Goal: Task Accomplishment & Management: Manage account settings

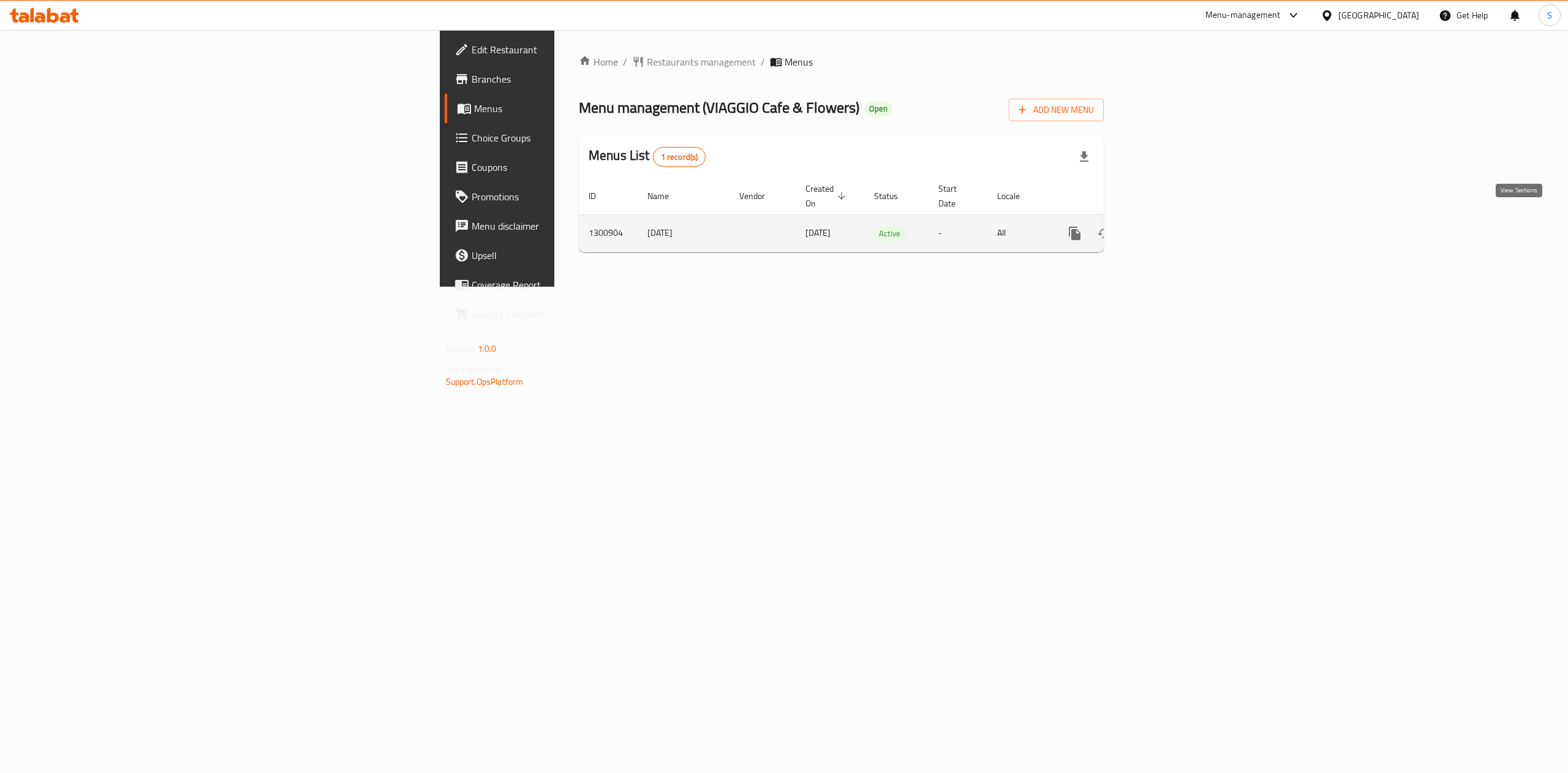
click at [1171, 226] on icon "enhanced table" at bounding box center [1163, 233] width 15 height 15
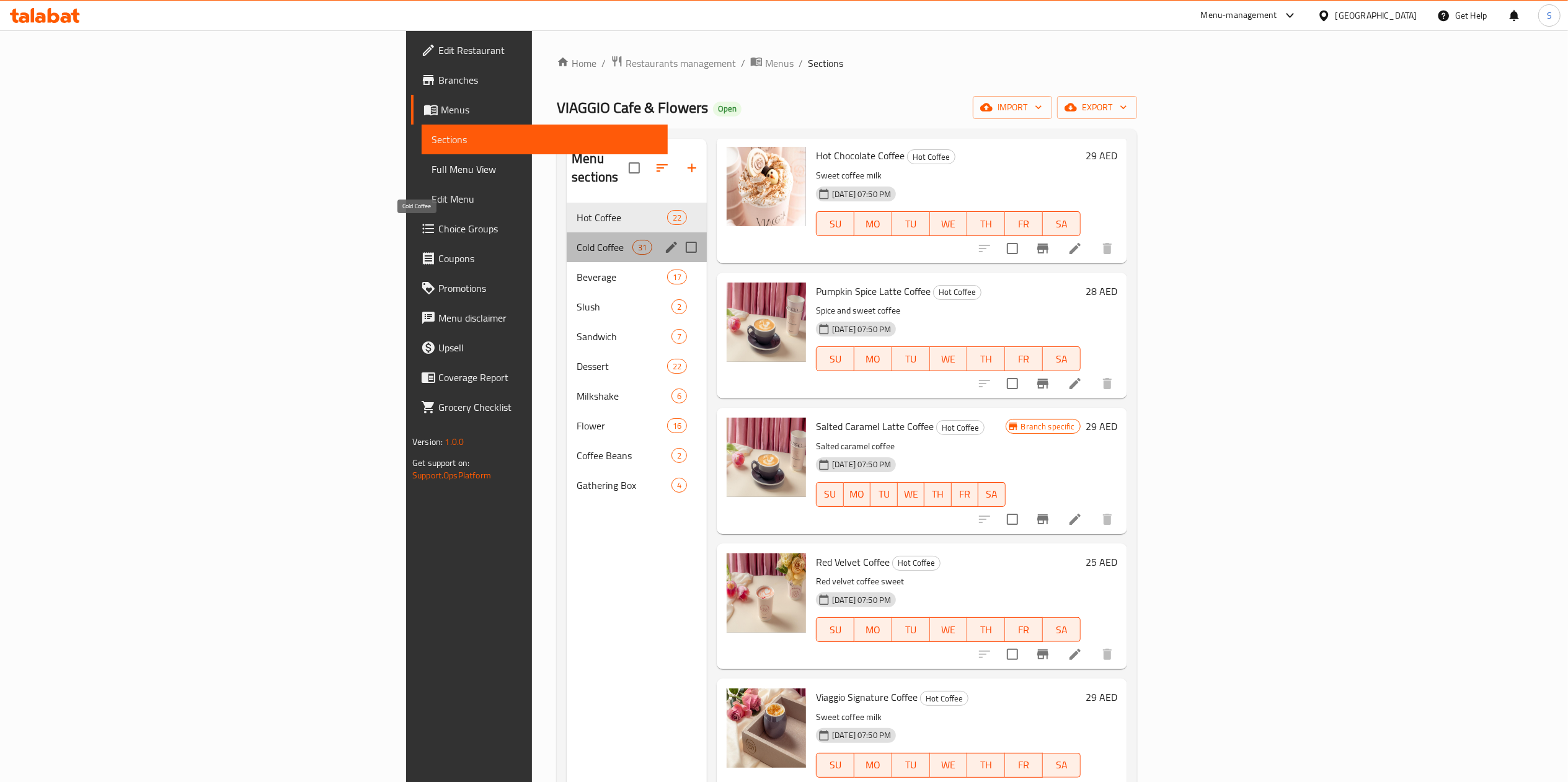
click at [576, 240] on span "Cold Coffee" at bounding box center [604, 247] width 56 height 15
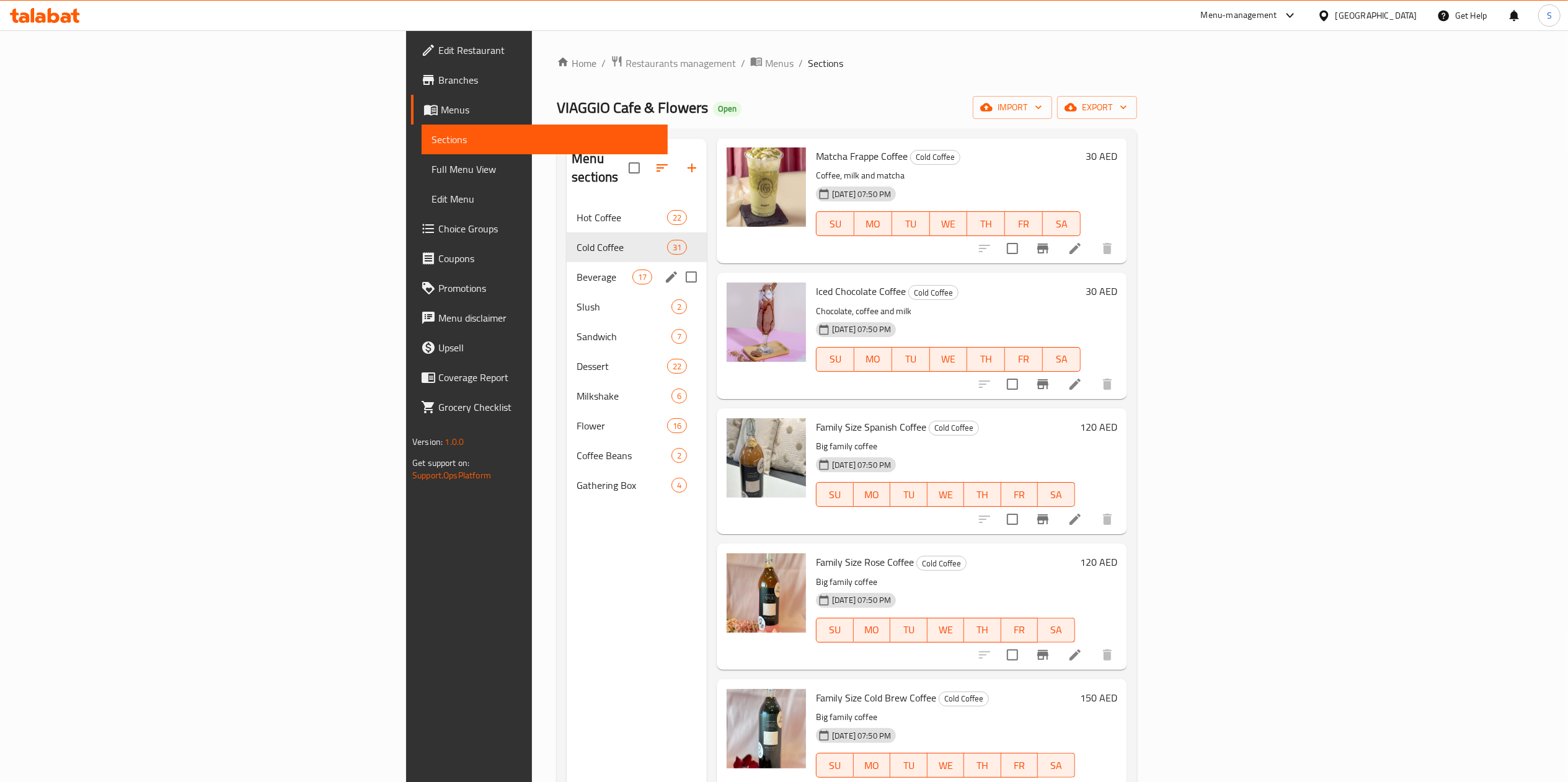
click at [576, 269] on span "Beverage" at bounding box center [604, 277] width 56 height 15
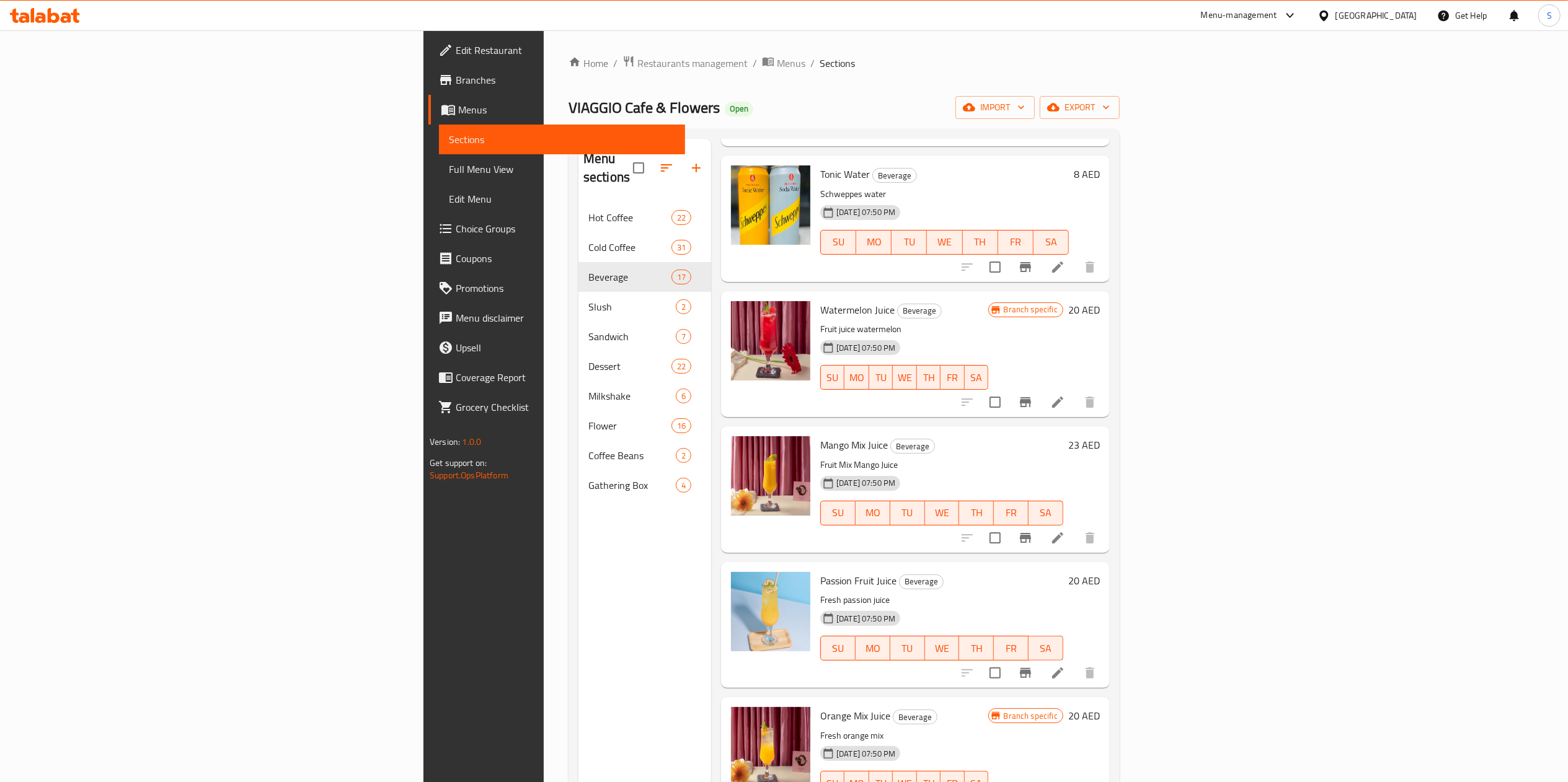
scroll to position [174, 0]
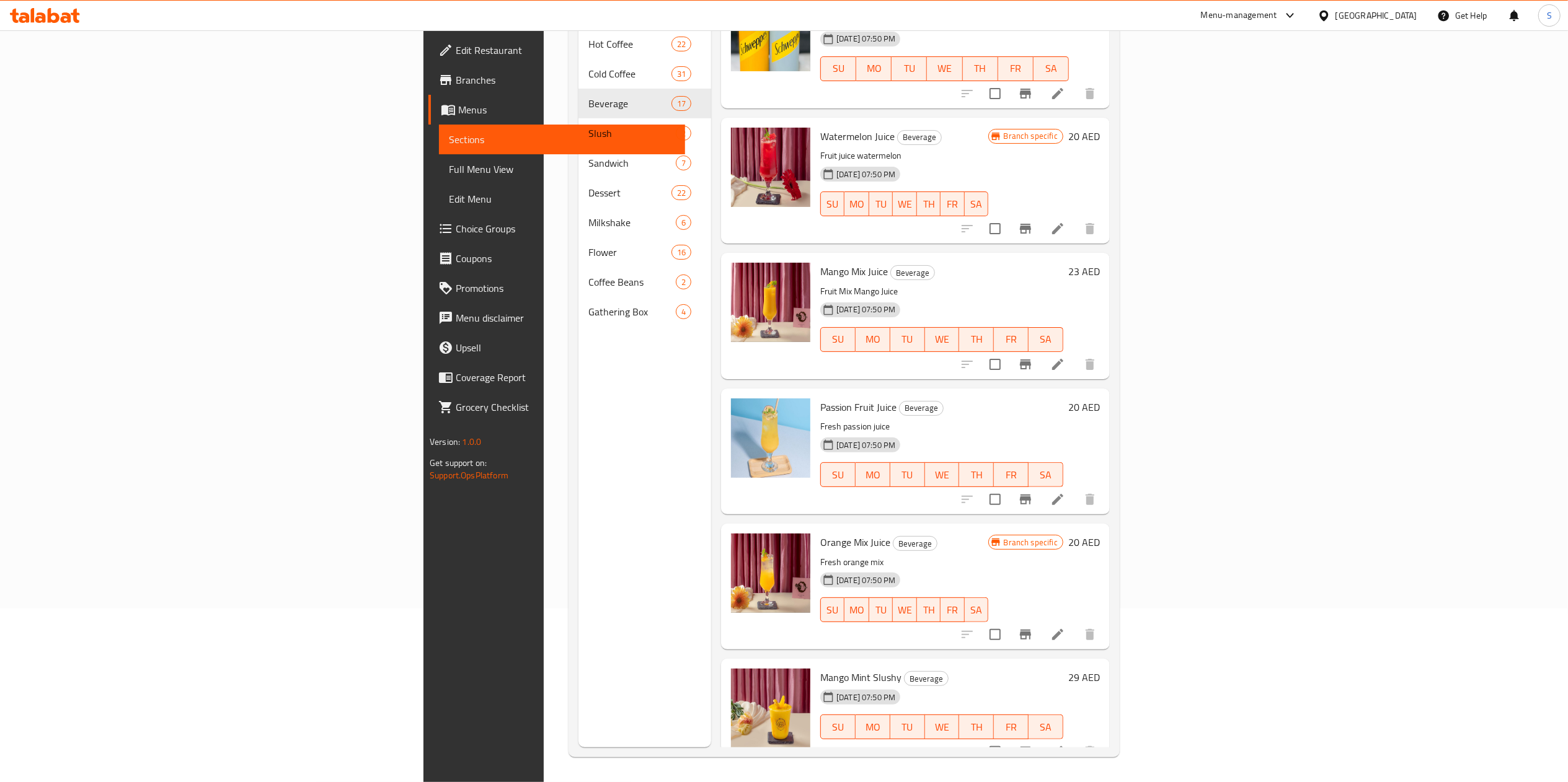
drag, startPoint x: 101, startPoint y: 166, endPoint x: 221, endPoint y: 208, distance: 127.1
click at [448, 166] on span "Full Menu View" at bounding box center [561, 169] width 226 height 15
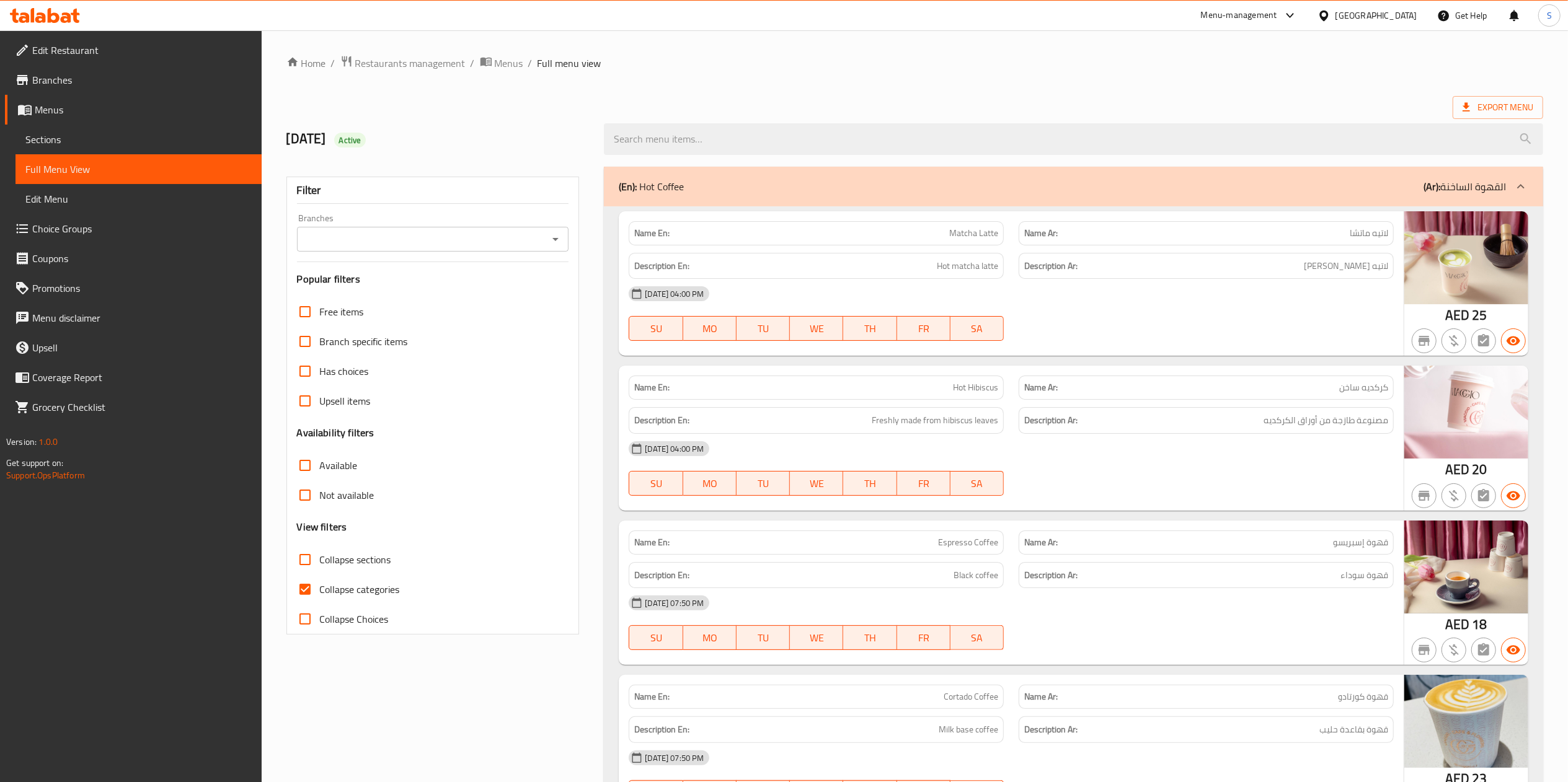
click at [357, 590] on span "Collapse categories" at bounding box center [359, 589] width 80 height 15
click at [320, 590] on input "Collapse categories" at bounding box center [305, 589] width 30 height 30
click at [357, 590] on span "Collapse categories" at bounding box center [359, 589] width 80 height 15
click at [320, 590] on input "Collapse categories" at bounding box center [305, 589] width 30 height 30
click at [307, 583] on input "Collapse categories" at bounding box center [305, 589] width 30 height 30
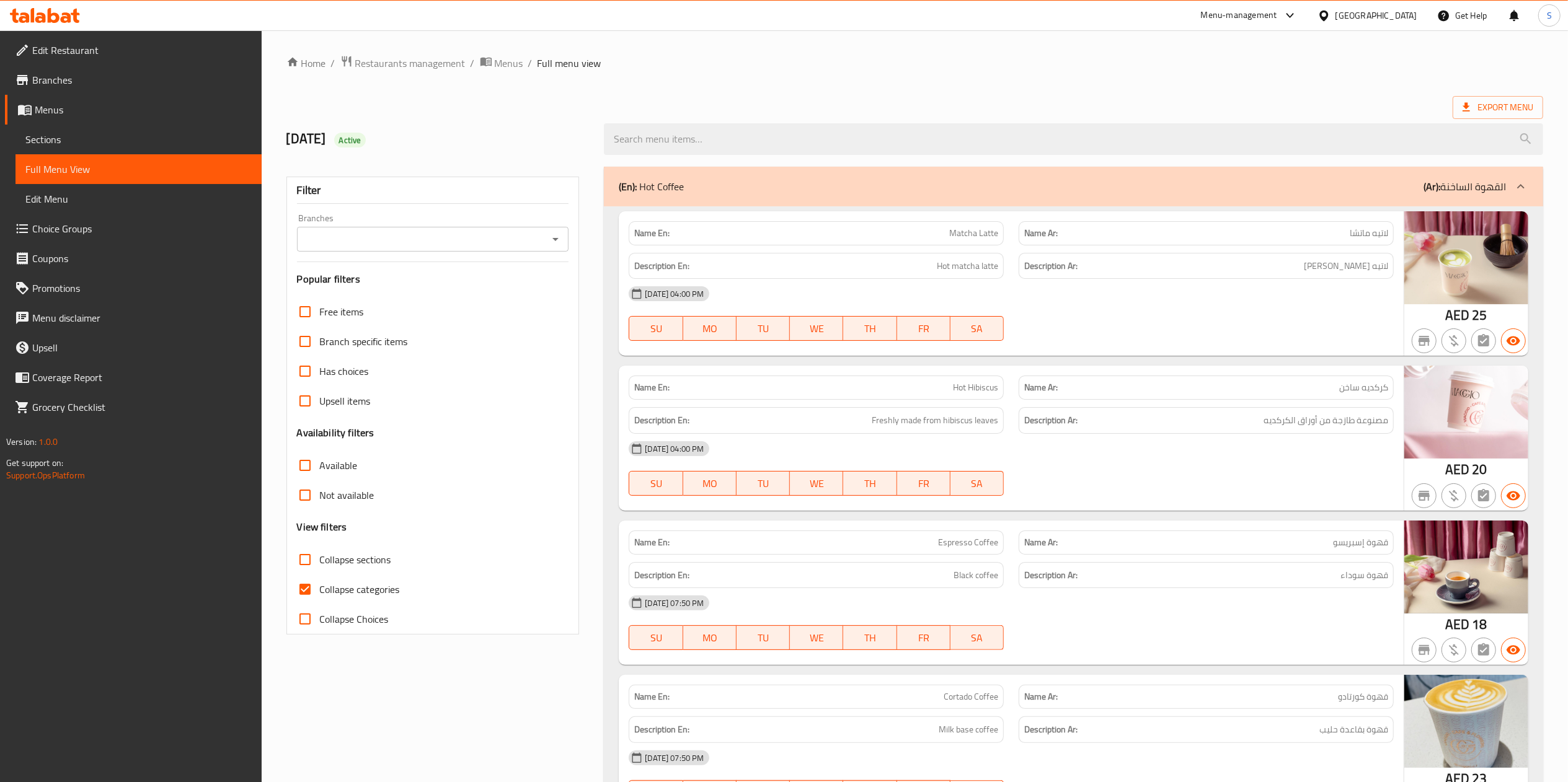
checkbox input "false"
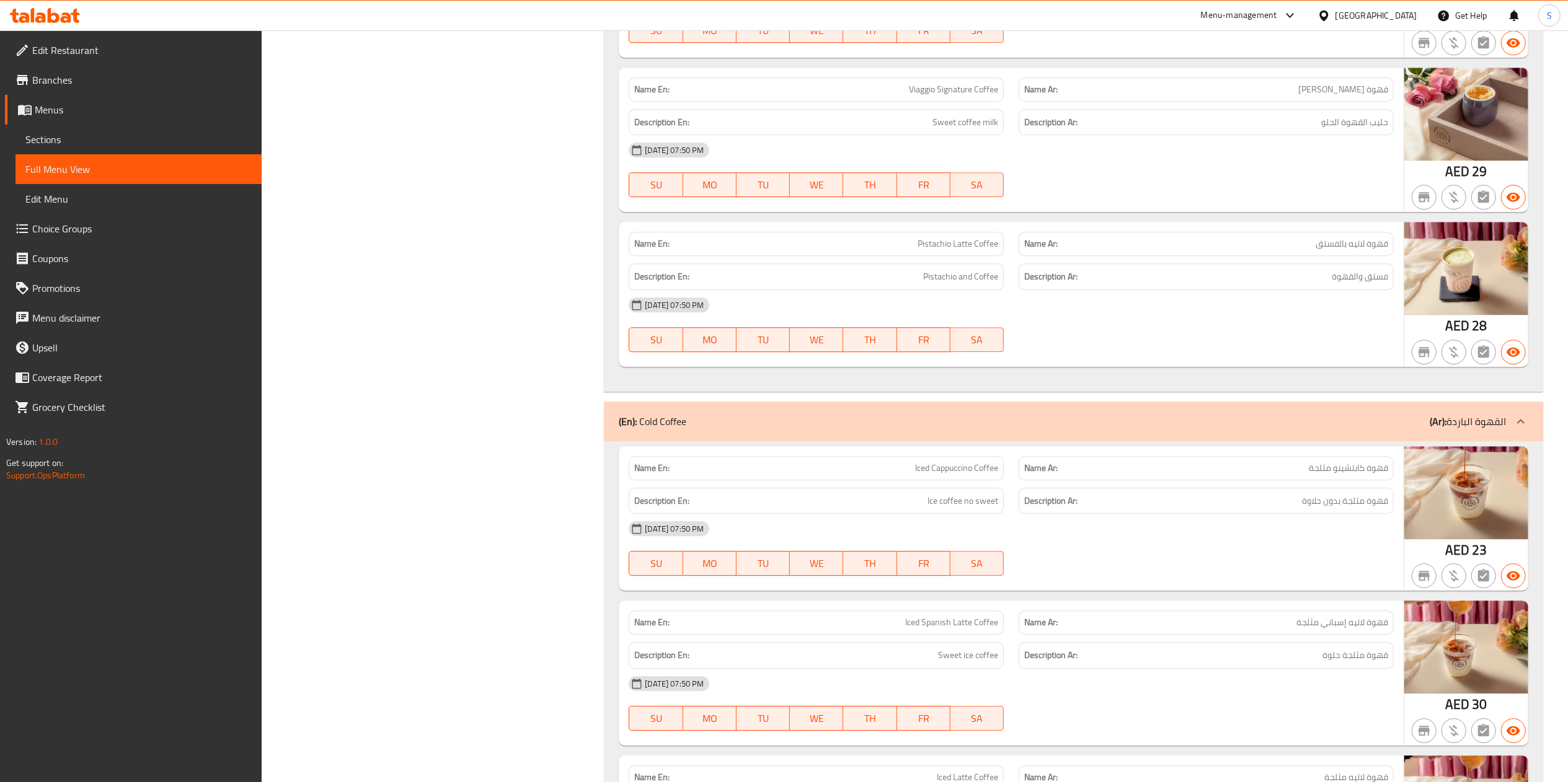
scroll to position [3241, 0]
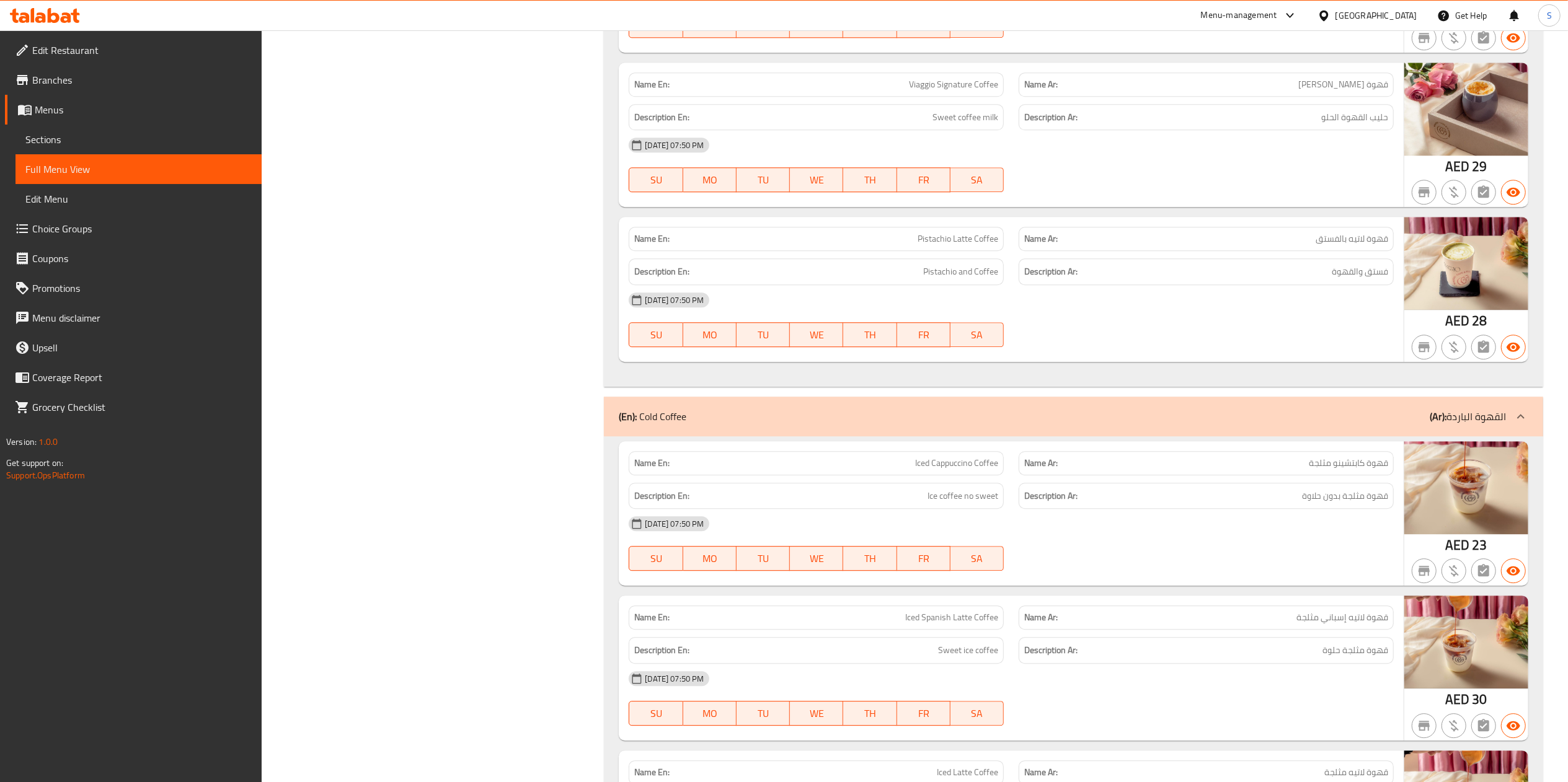
click at [43, 195] on span "Edit Menu" at bounding box center [138, 199] width 226 height 15
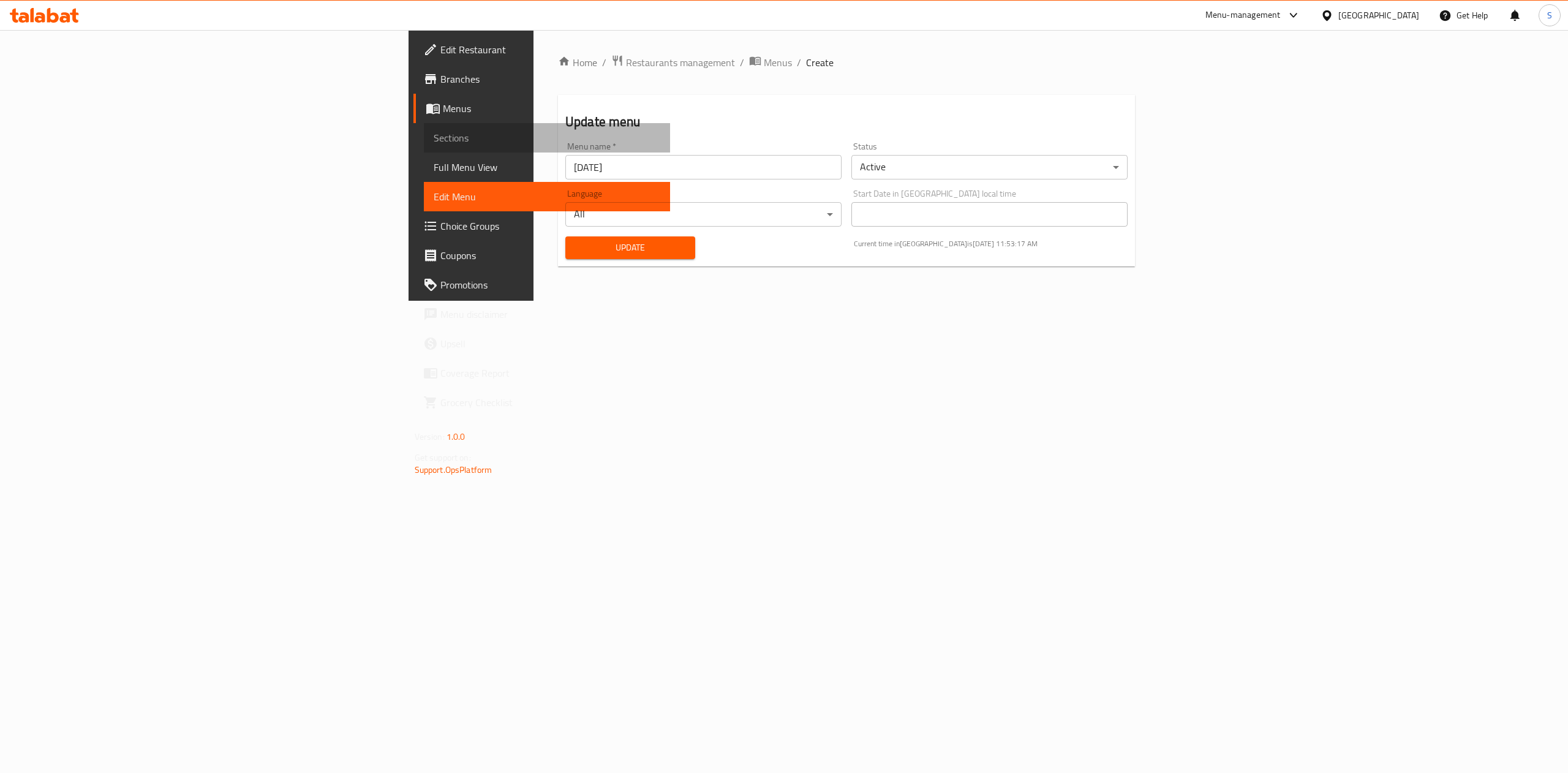
click at [433, 138] on span "Sections" at bounding box center [547, 138] width 227 height 15
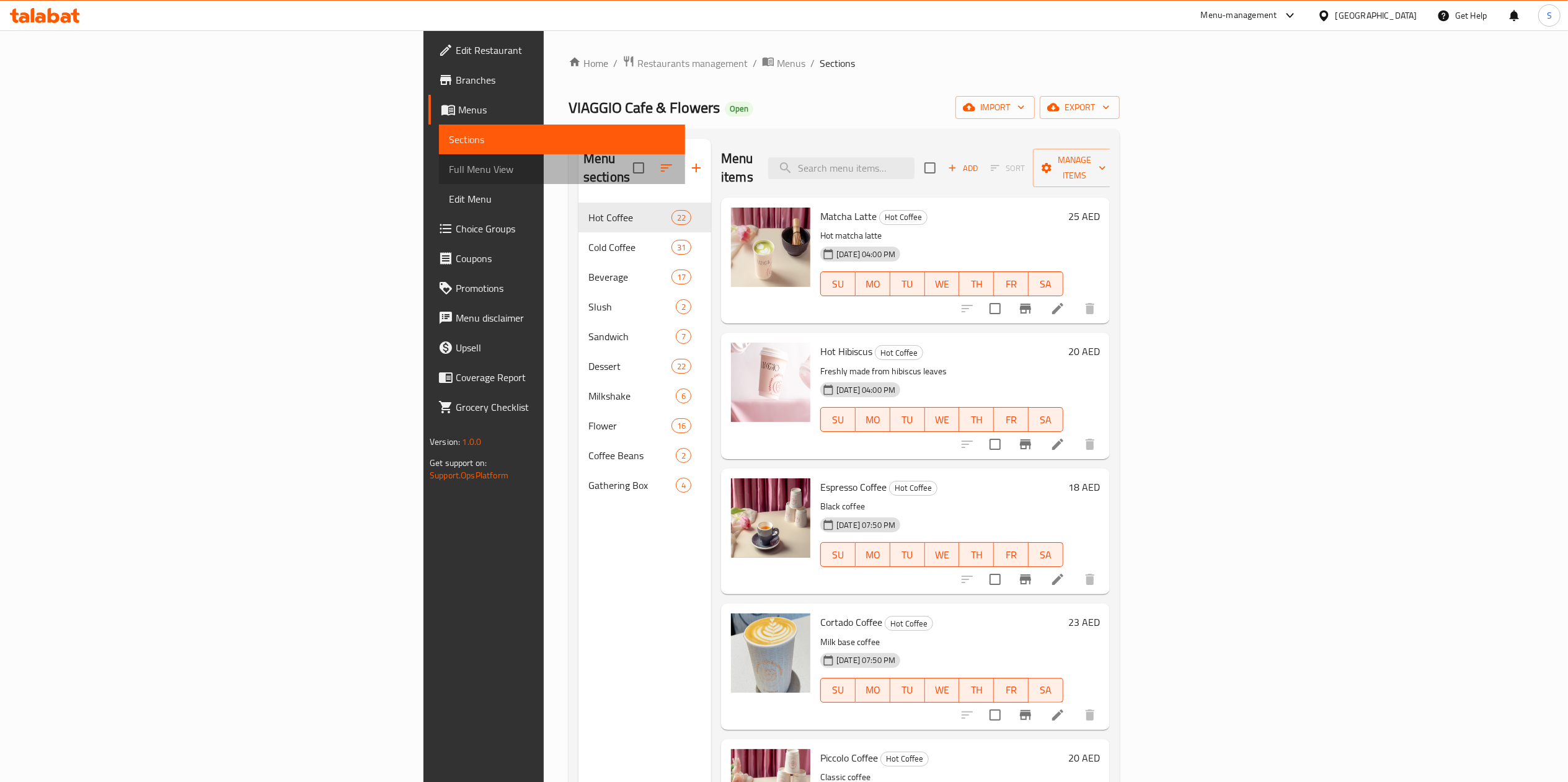
click at [448, 162] on span "Full Menu View" at bounding box center [561, 169] width 226 height 15
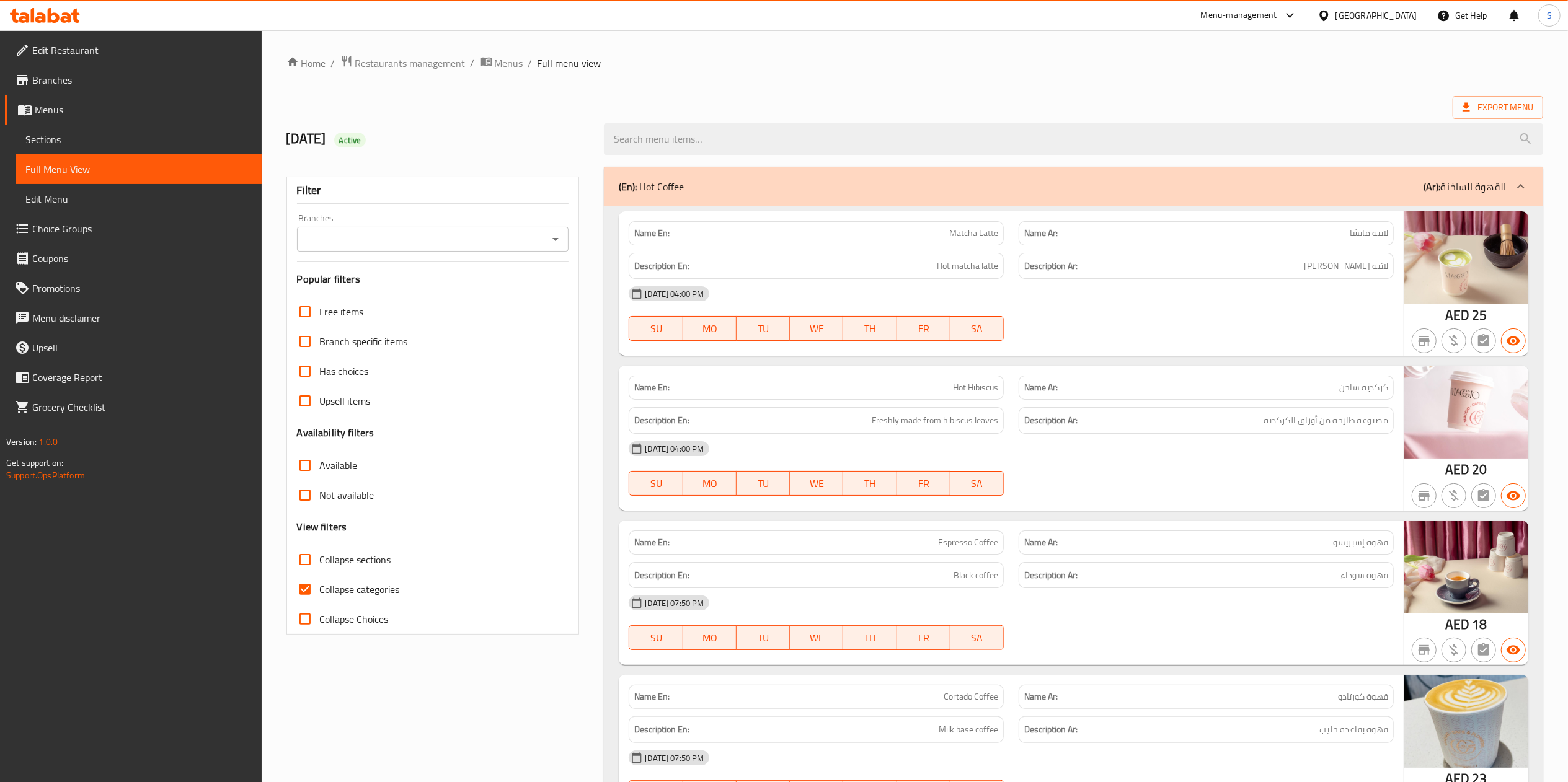
click at [710, 182] on div "(En): Hot Coffee (Ar): القهوة الساخنة" at bounding box center [1062, 186] width 887 height 15
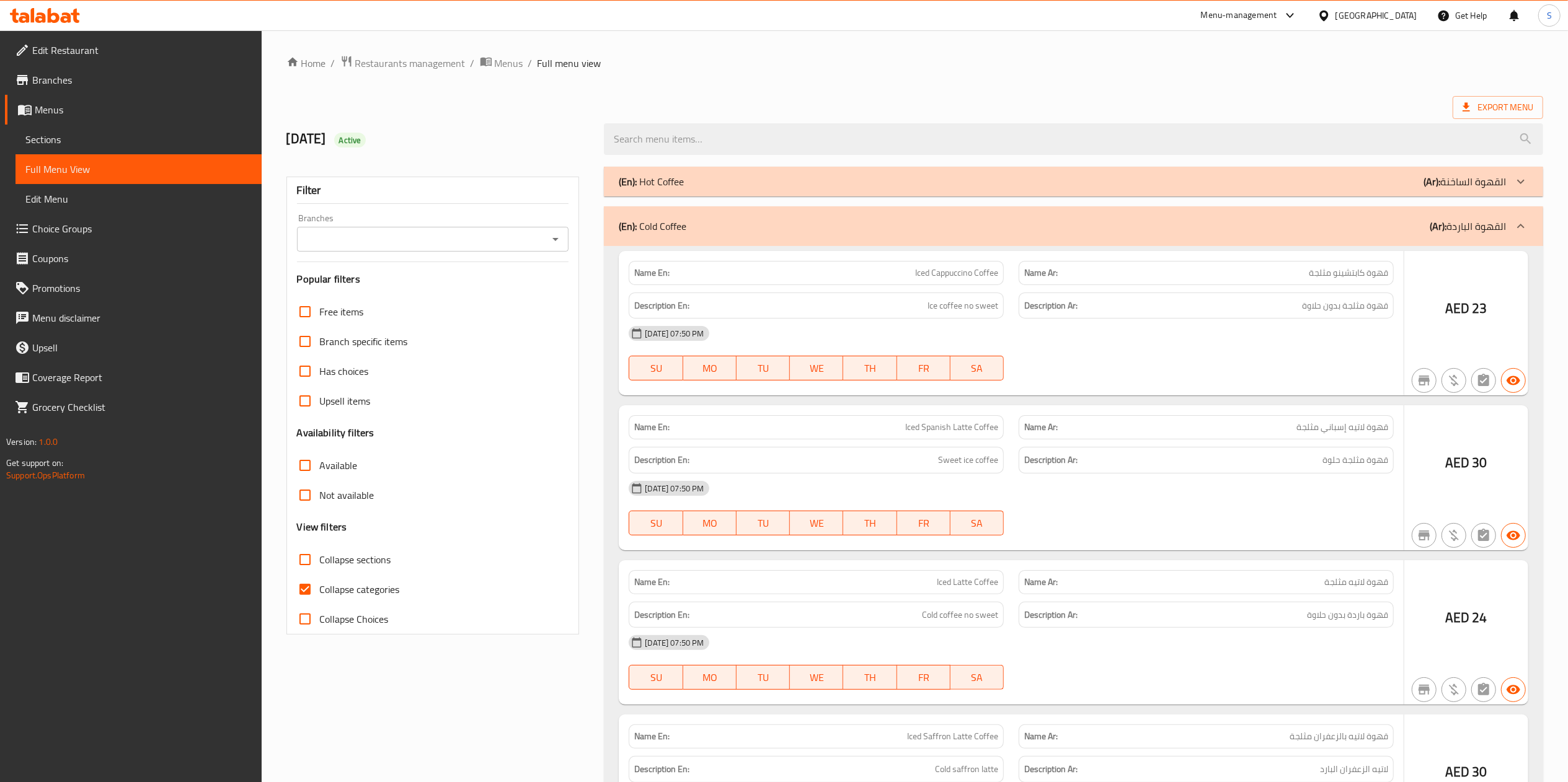
click at [758, 171] on div "(En): Hot Coffee (Ar): القهوة الساخنة" at bounding box center [1073, 181] width 939 height 30
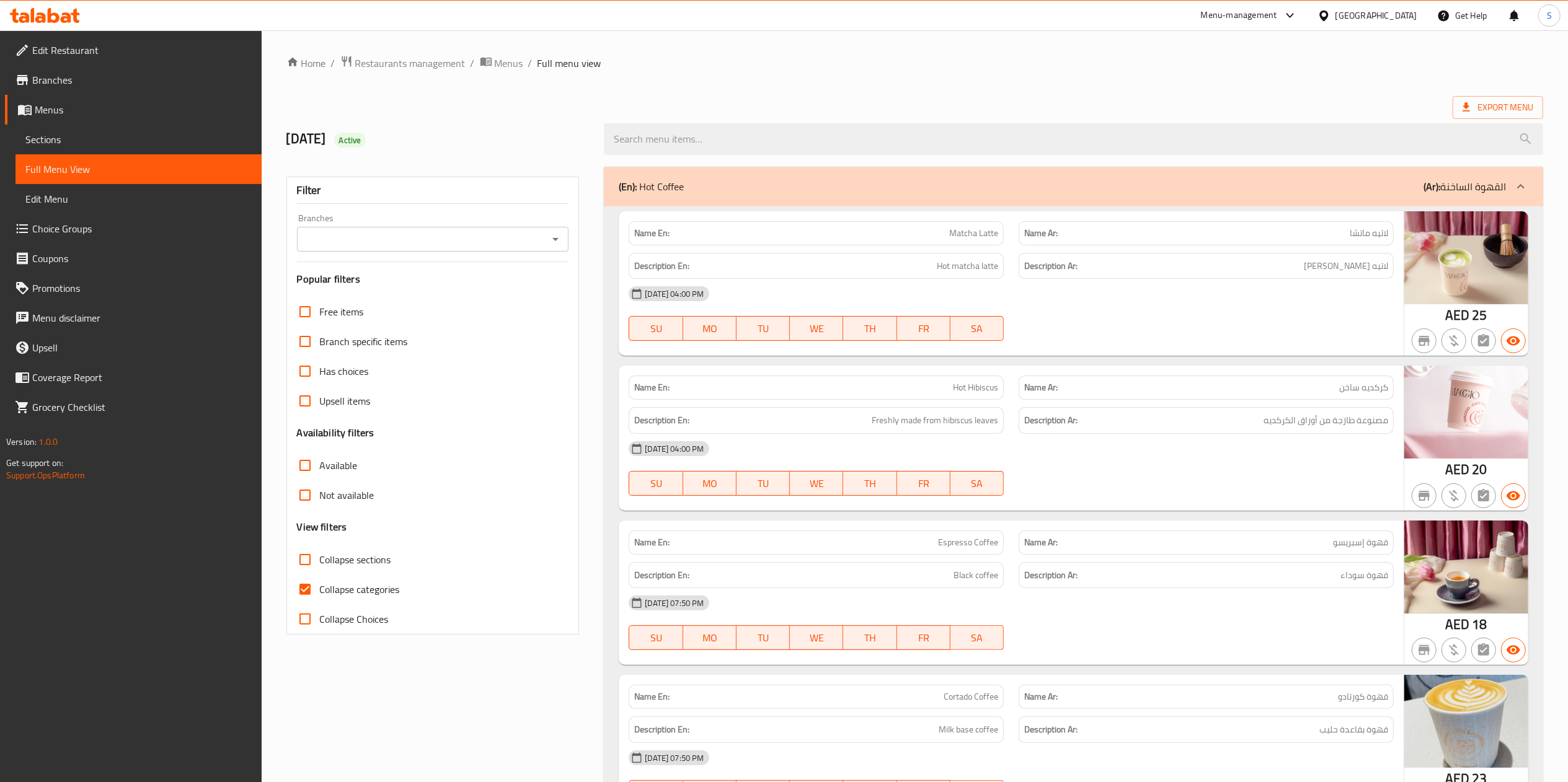
click at [758, 171] on div "(En): Hot Coffee (Ar): القهوة الساخنة" at bounding box center [1073, 186] width 939 height 40
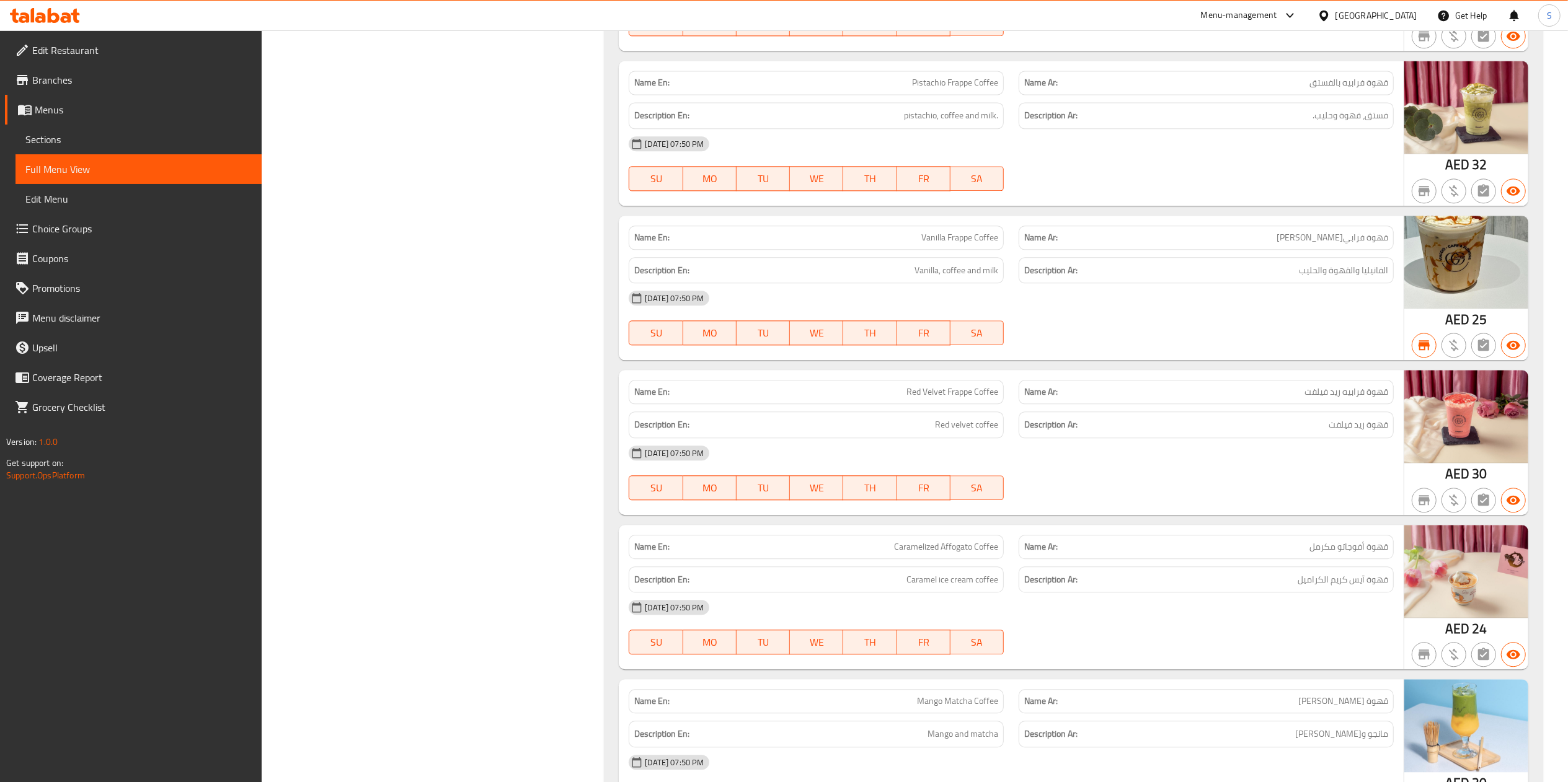
scroll to position [2854, 0]
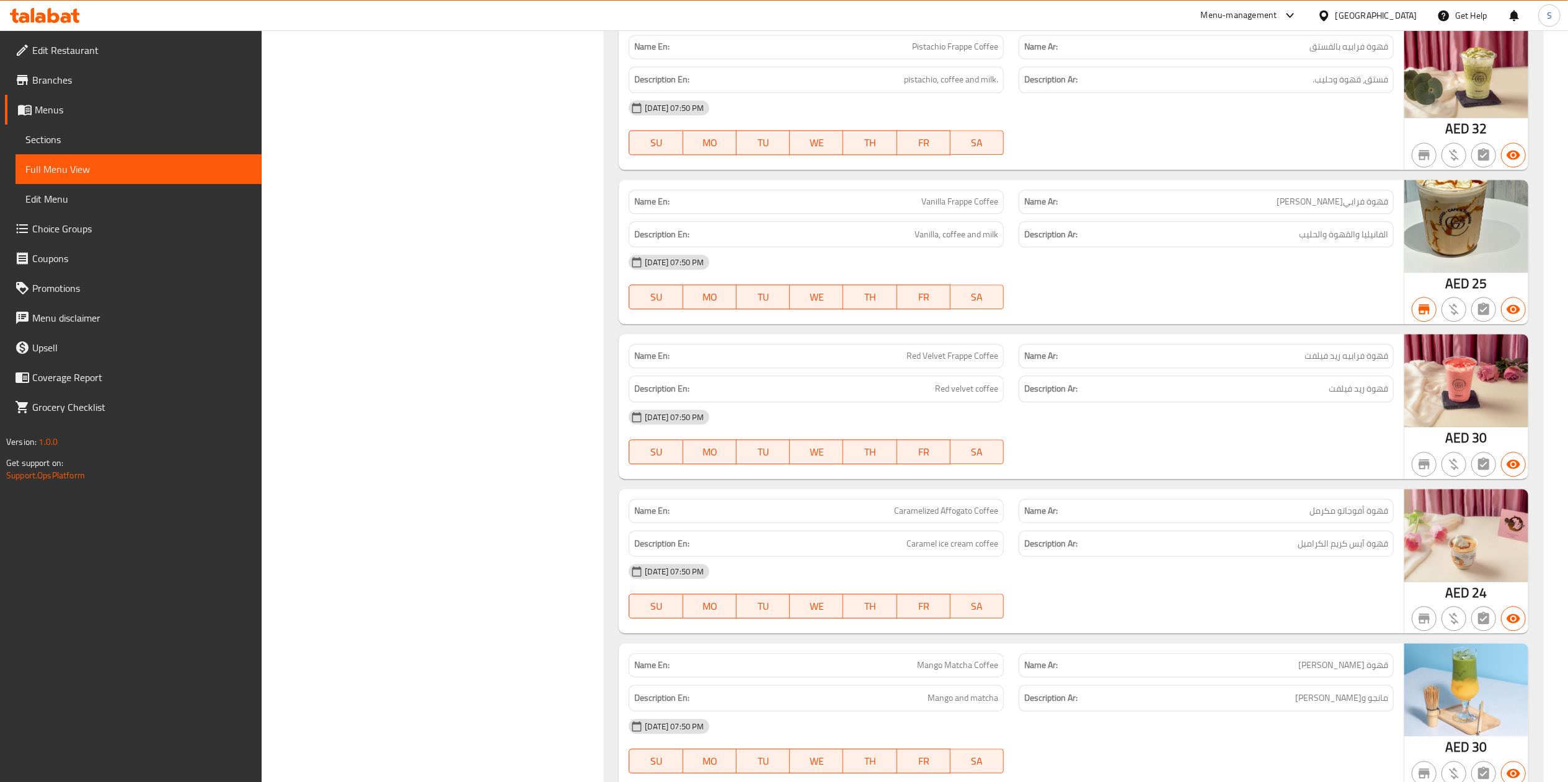
click at [864, 208] on div "Name En: Vanilla Frappe Coffee" at bounding box center [815, 201] width 375 height 24
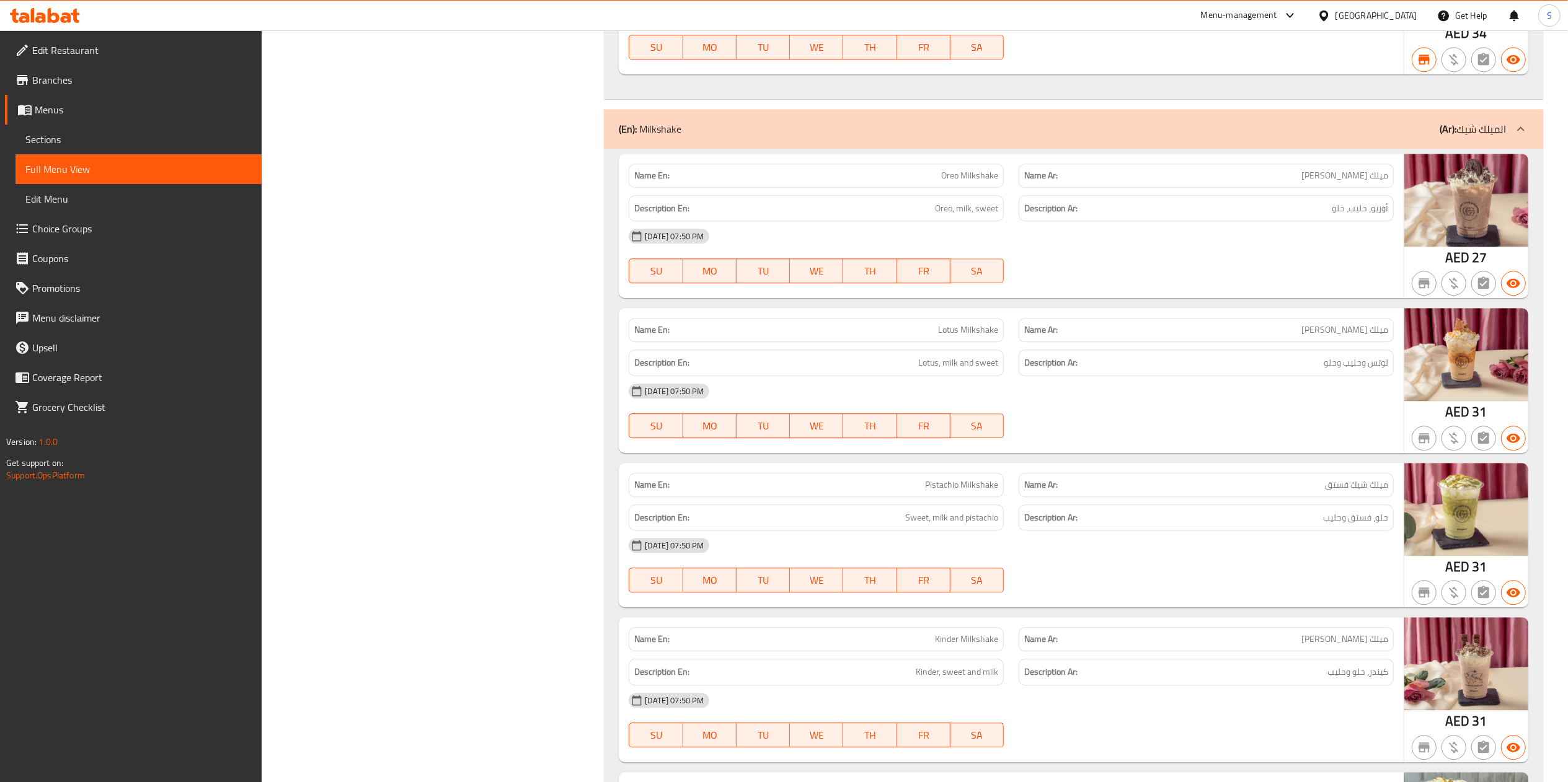
scroll to position [12685, 0]
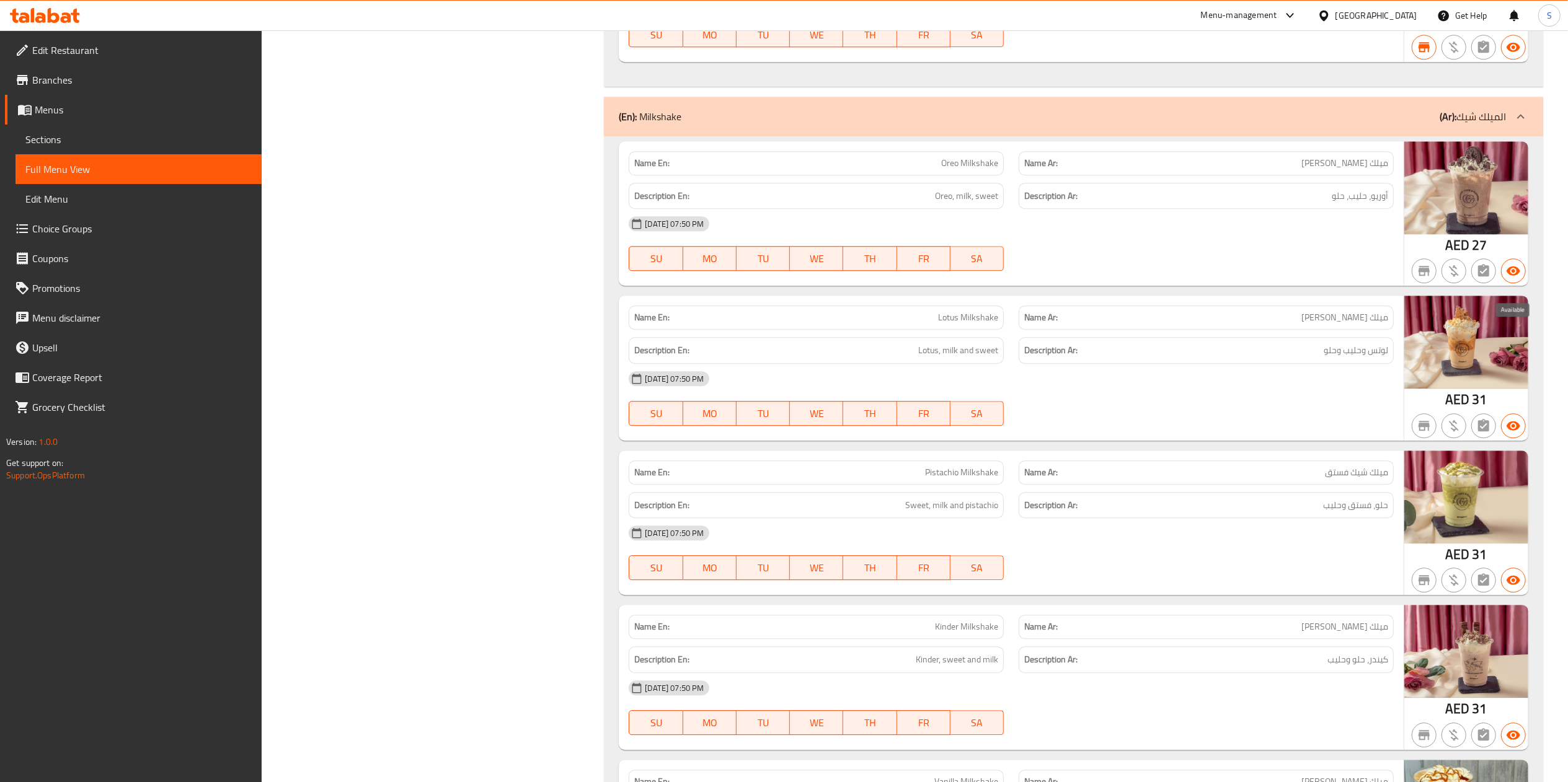
click at [1519, 276] on icon "button" at bounding box center [1513, 270] width 14 height 9
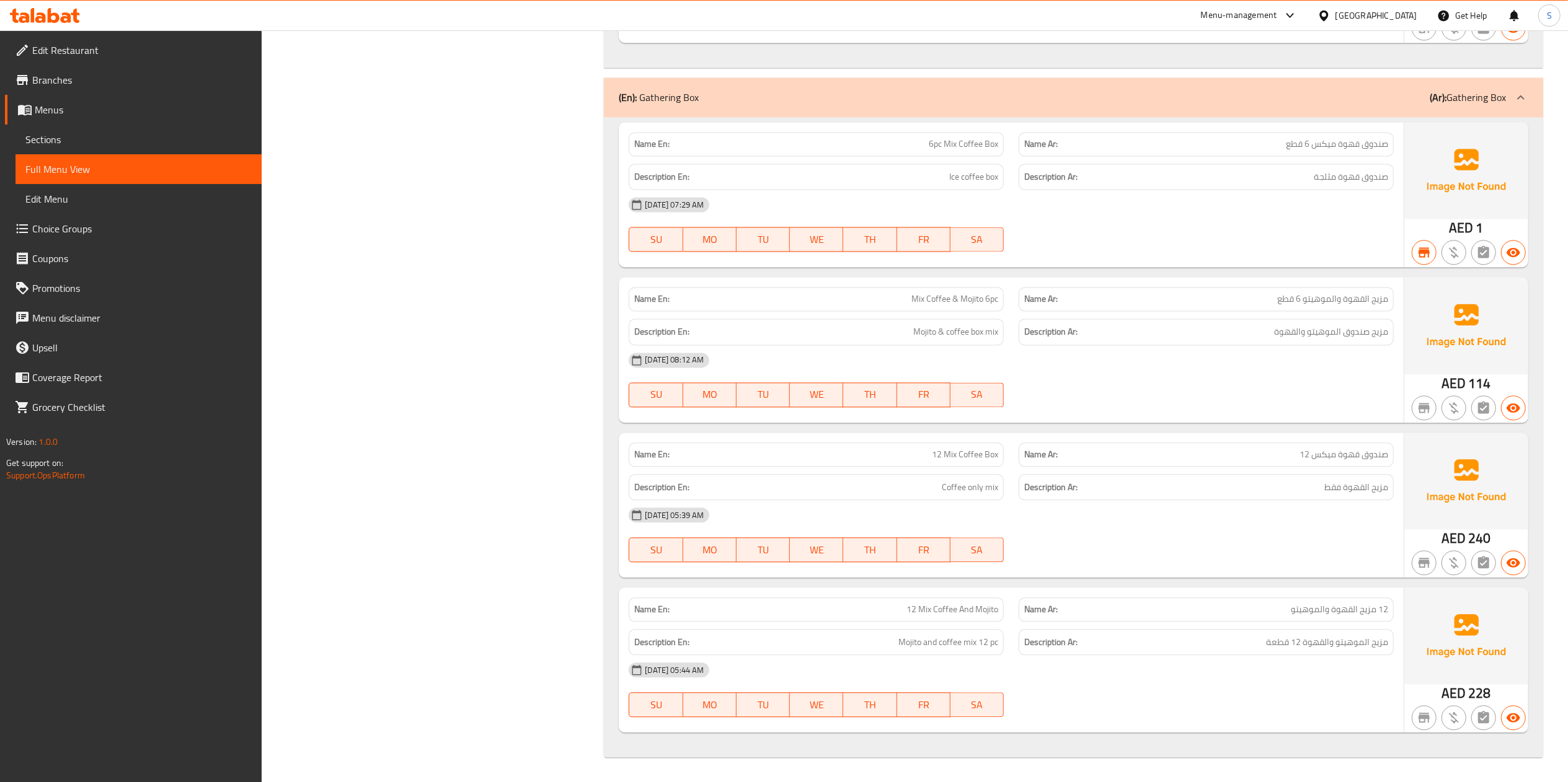
scroll to position [16709, 0]
drag, startPoint x: 1068, startPoint y: 255, endPoint x: 466, endPoint y: 668, distance: 730.0
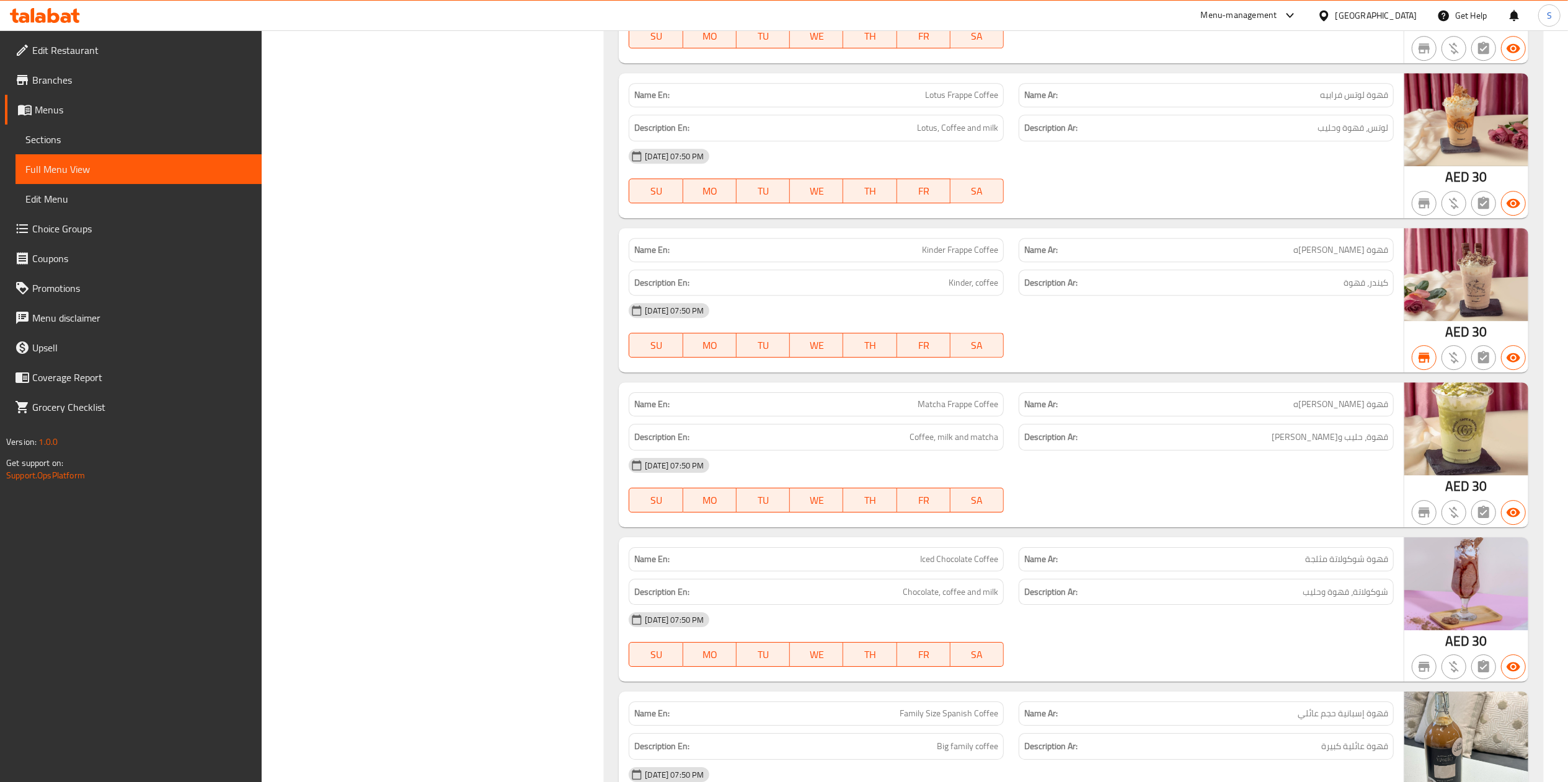
scroll to position [0, 0]
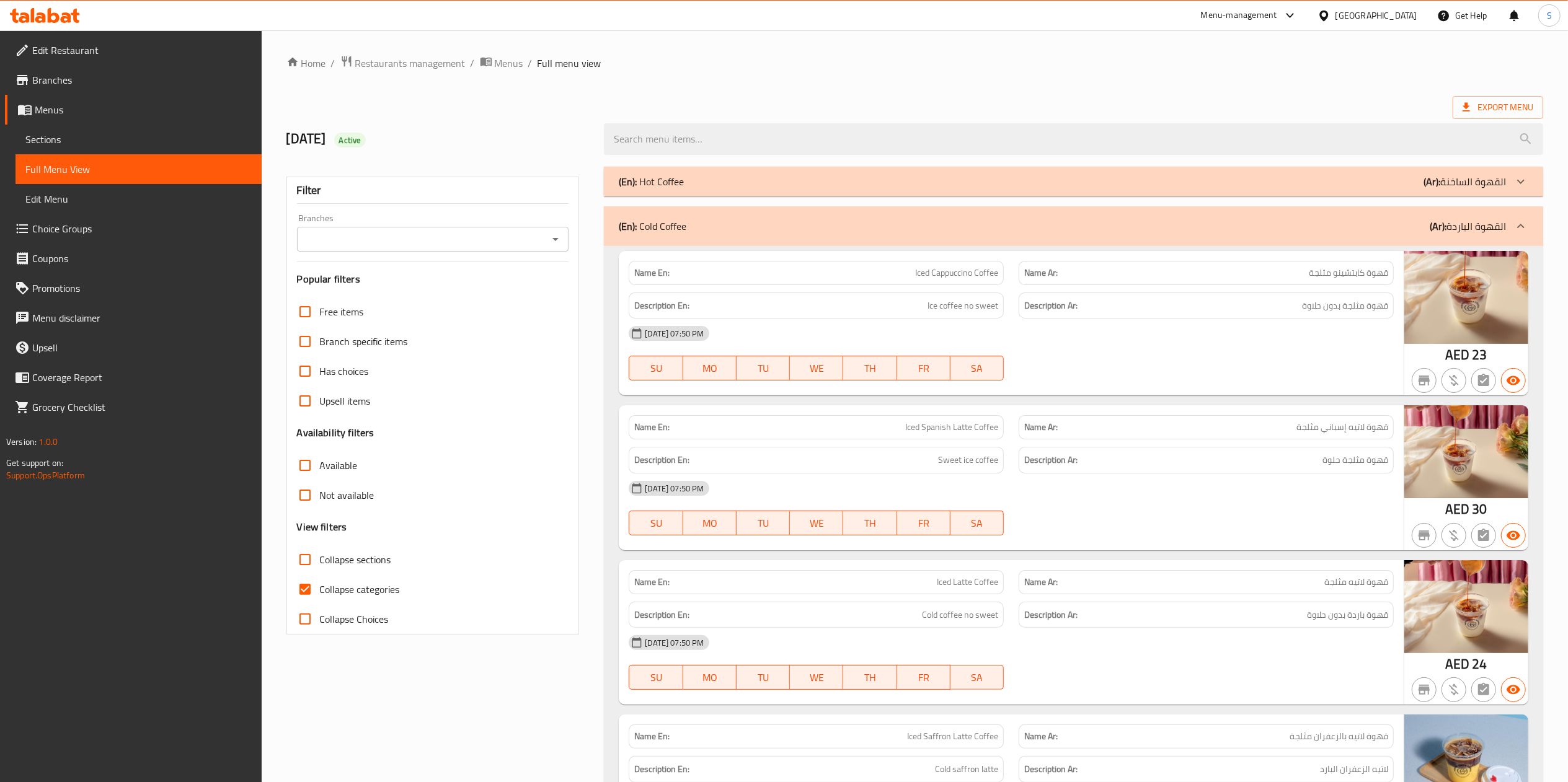
click at [87, 148] on link "Sections" at bounding box center [138, 139] width 246 height 30
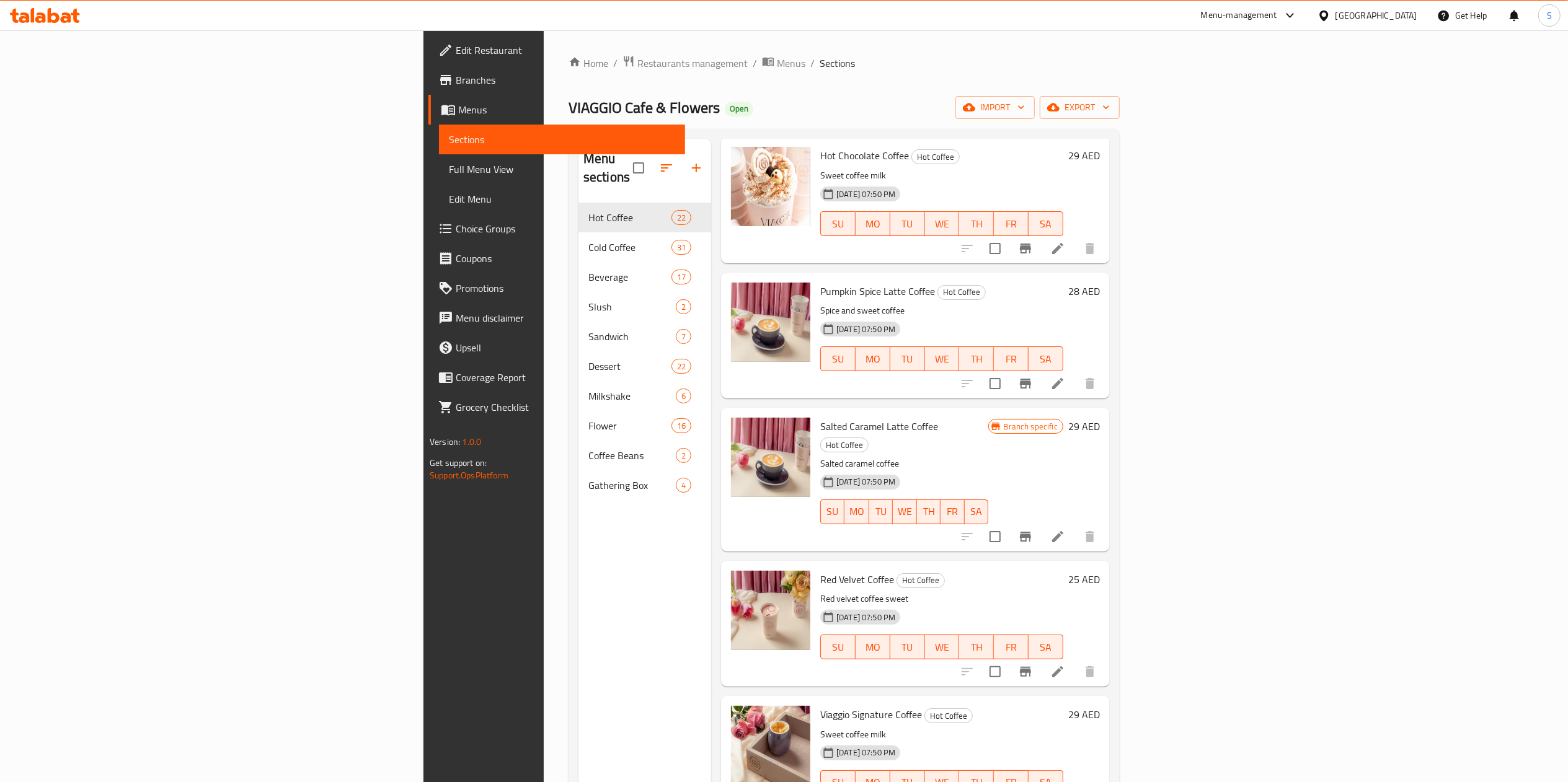
scroll to position [174, 0]
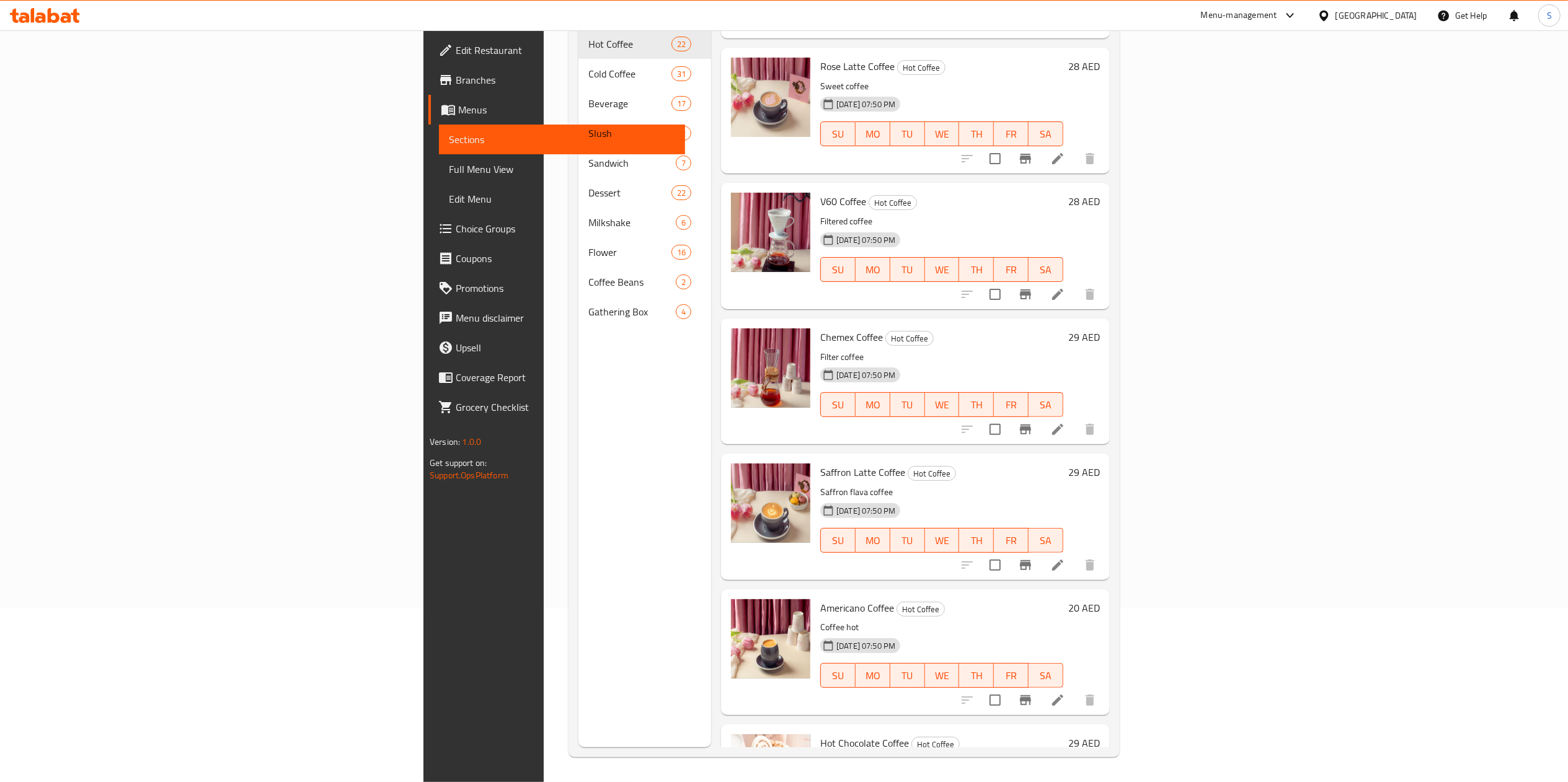
click at [1068, 387] on div "SU MO TU WE TH FR SA" at bounding box center [941, 405] width 253 height 35
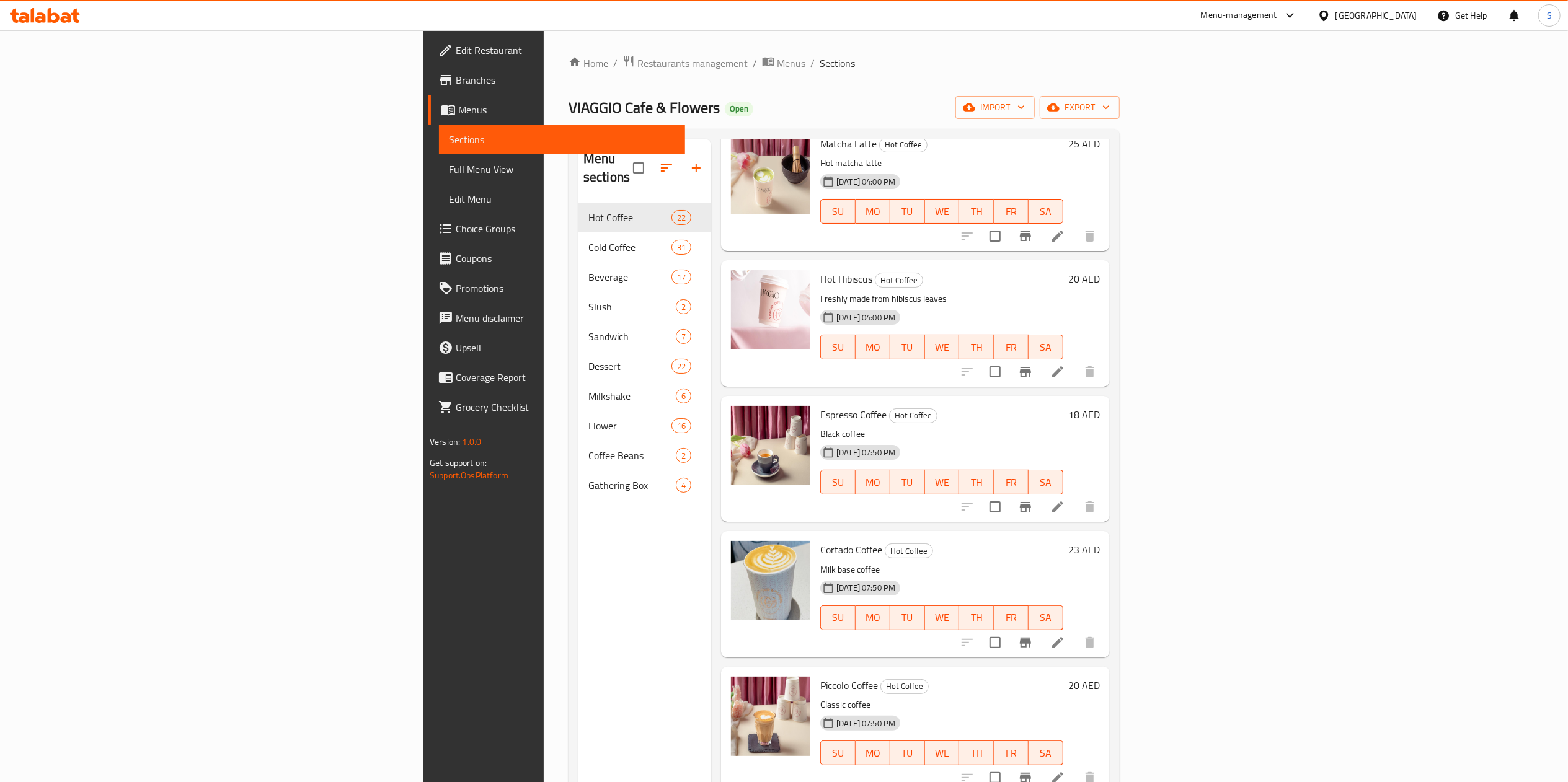
scroll to position [0, 0]
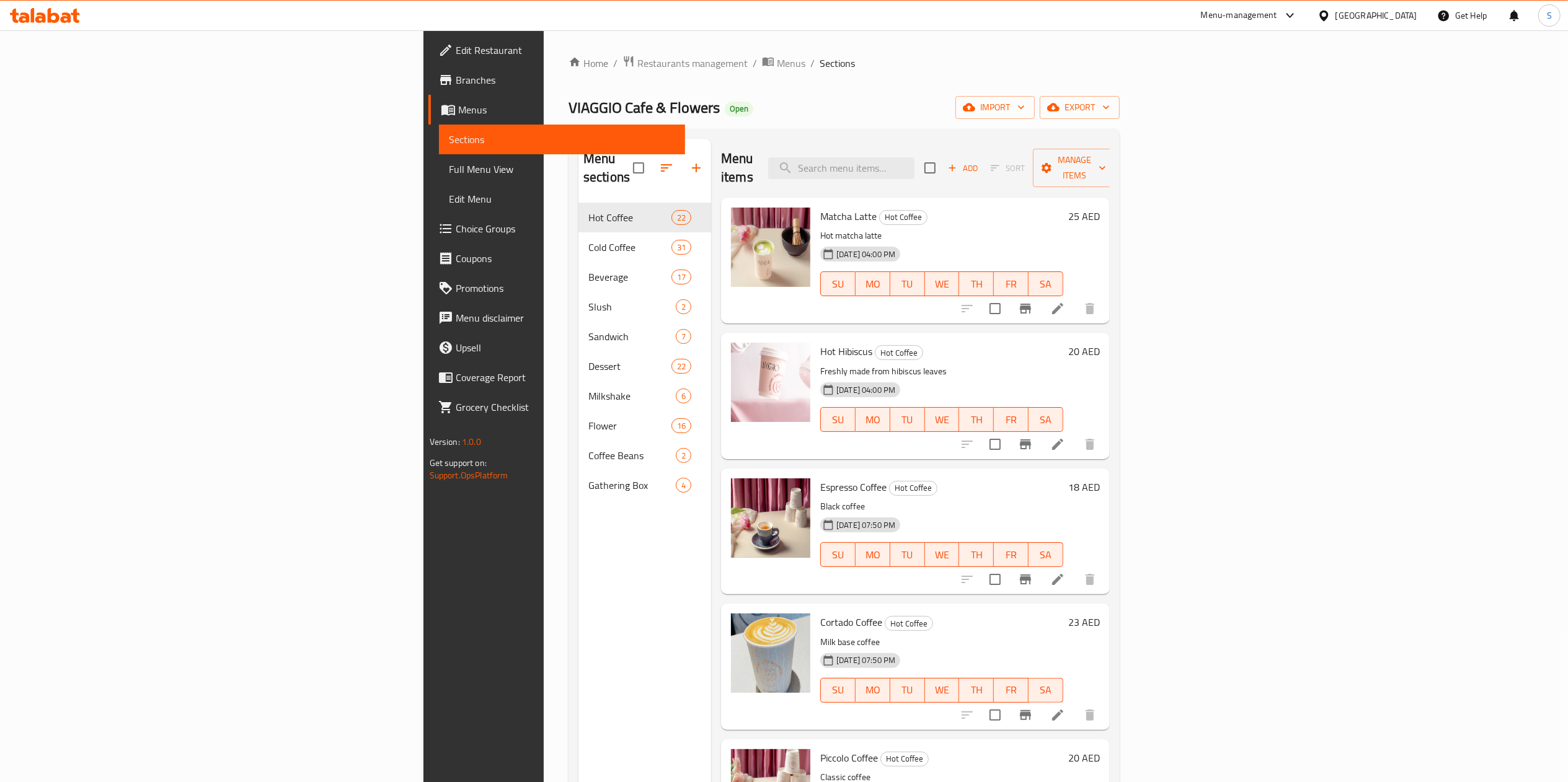
drag, startPoint x: 326, startPoint y: 438, endPoint x: 263, endPoint y: 807, distance: 374.3
click at [263, 781] on html "​ Menu-management United Arab Emirates Get Help S Edit Restaurant Branches Menu…" at bounding box center [784, 391] width 1568 height 782
drag, startPoint x: 325, startPoint y: 428, endPoint x: 45, endPoint y: 841, distance: 499.0
click at [45, 781] on html "​ Menu-management United Arab Emirates Get Help S Edit Restaurant Branches Menu…" at bounding box center [784, 391] width 1568 height 782
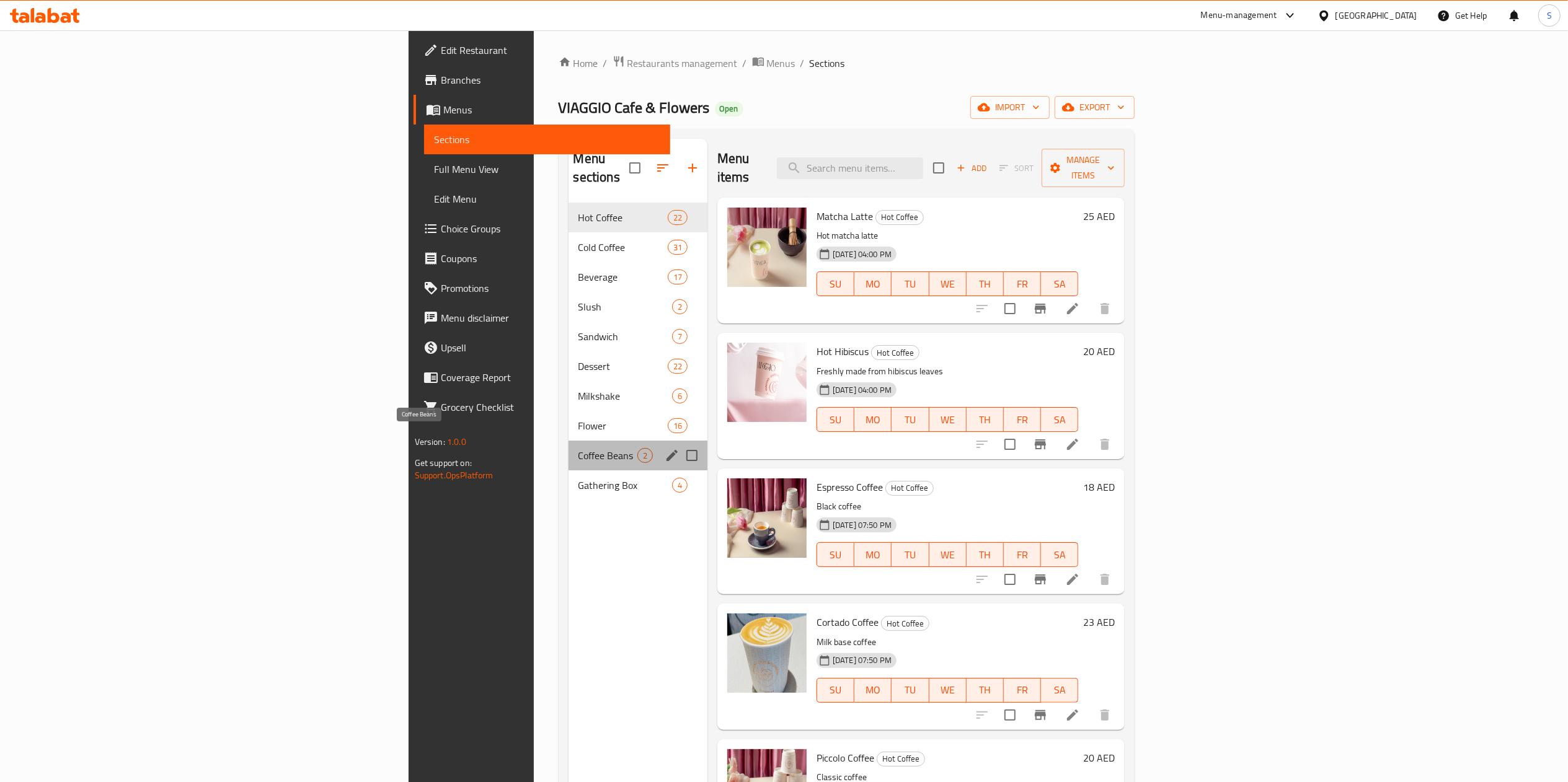
click at [579, 448] on span "Coffee Beans" at bounding box center [608, 456] width 59 height 15
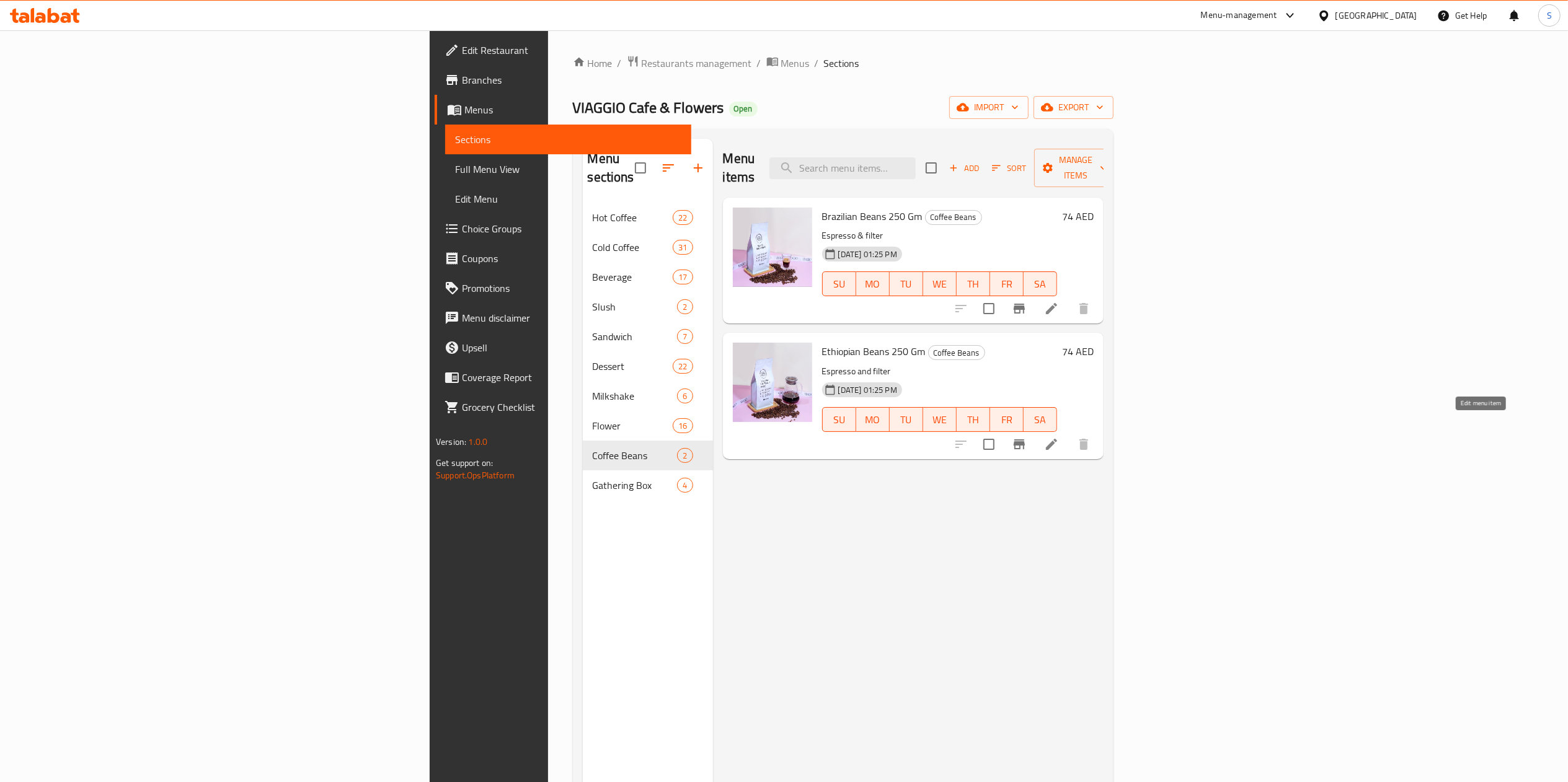
click at [1059, 437] on icon at bounding box center [1051, 444] width 15 height 15
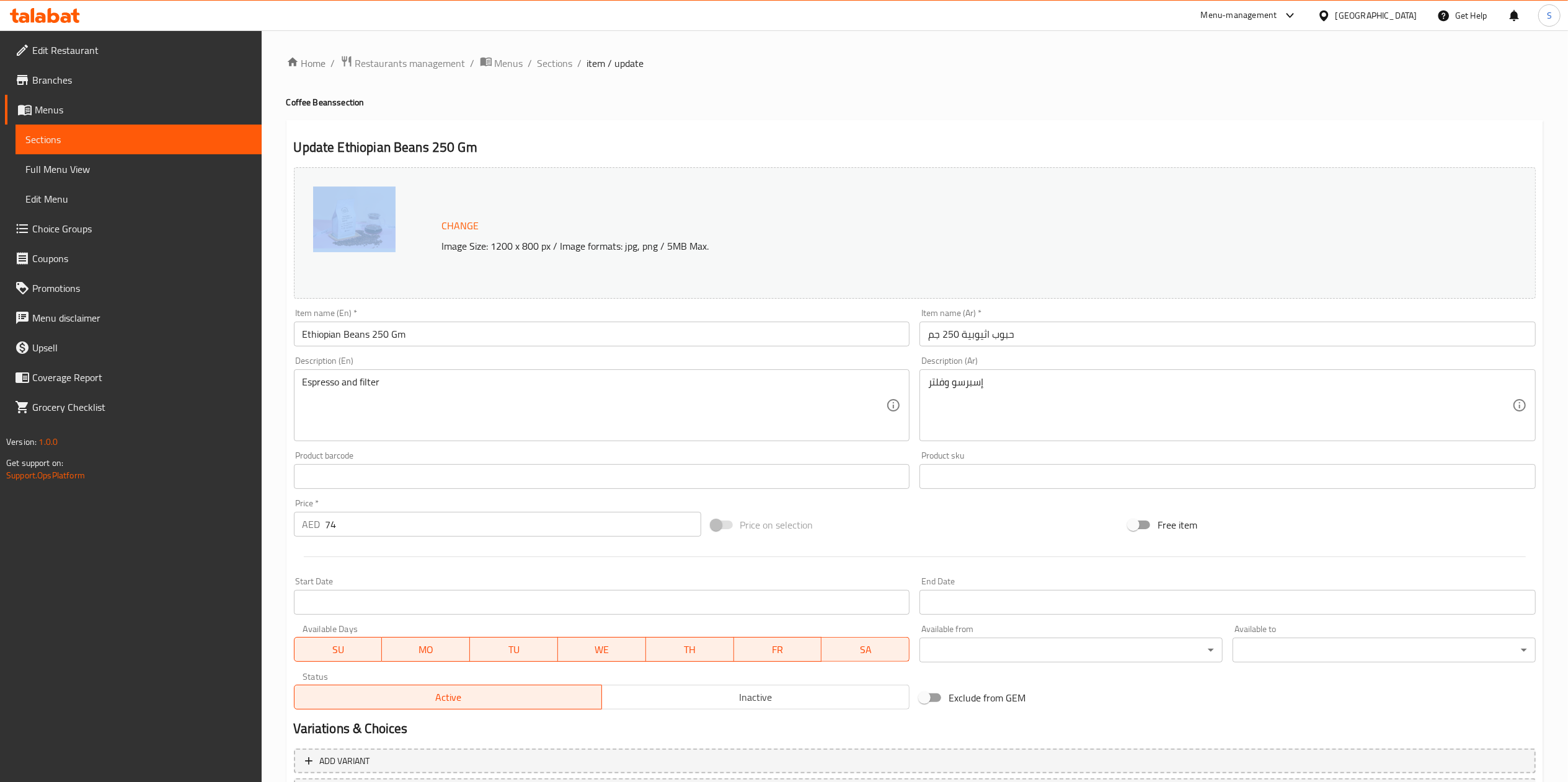
drag, startPoint x: 1028, startPoint y: 436, endPoint x: 684, endPoint y: 128, distance: 461.7
click at [684, 128] on div "Update Ethiopian Beans 250 Gm Change Image Size: 1200 x 800 px / Image formats:…" at bounding box center [914, 489] width 1256 height 739
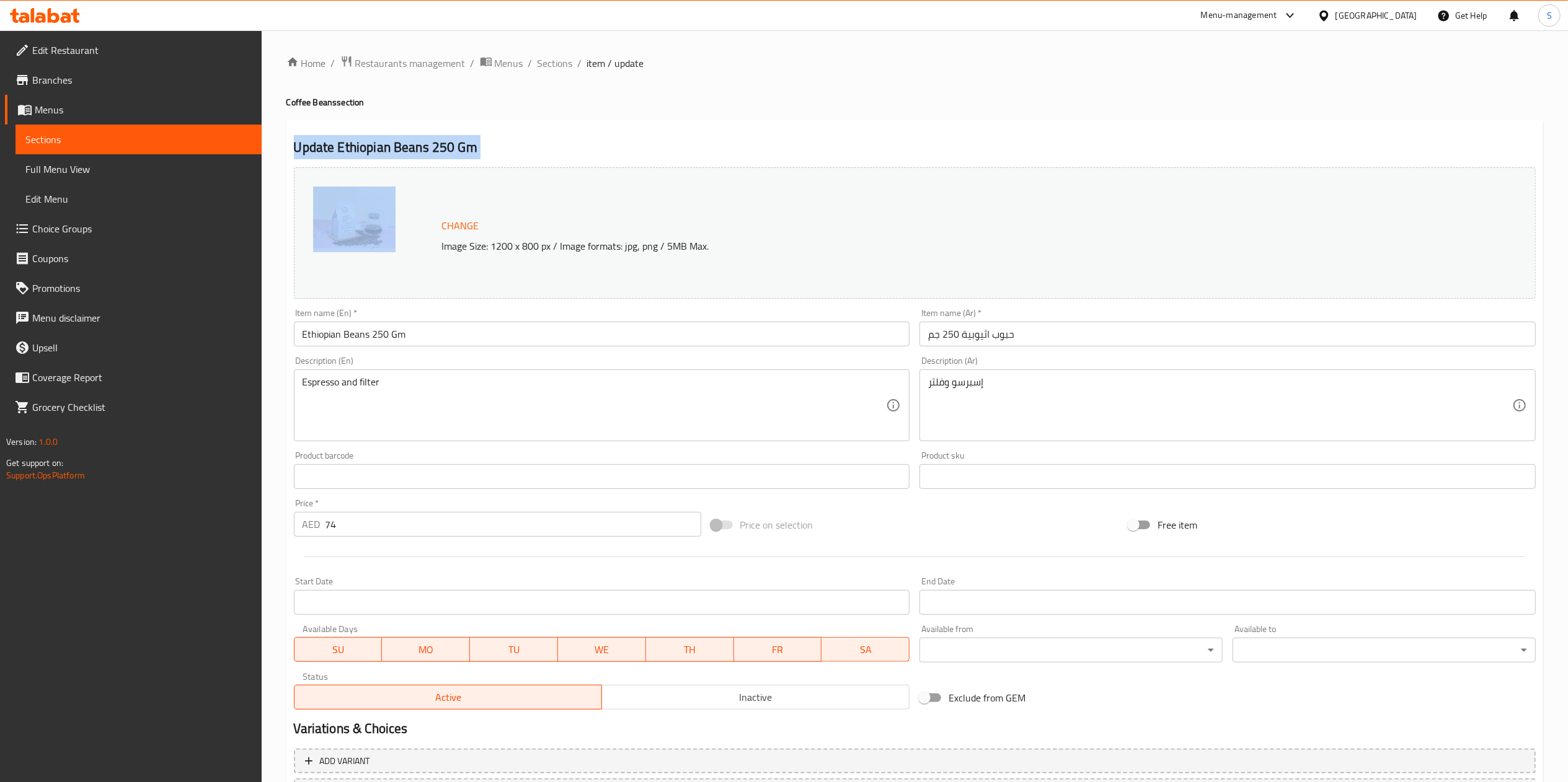
click at [684, 128] on div "Update Ethiopian Beans 250 Gm Change Image Size: 1200 x 800 px / Image formats:…" at bounding box center [914, 489] width 1256 height 739
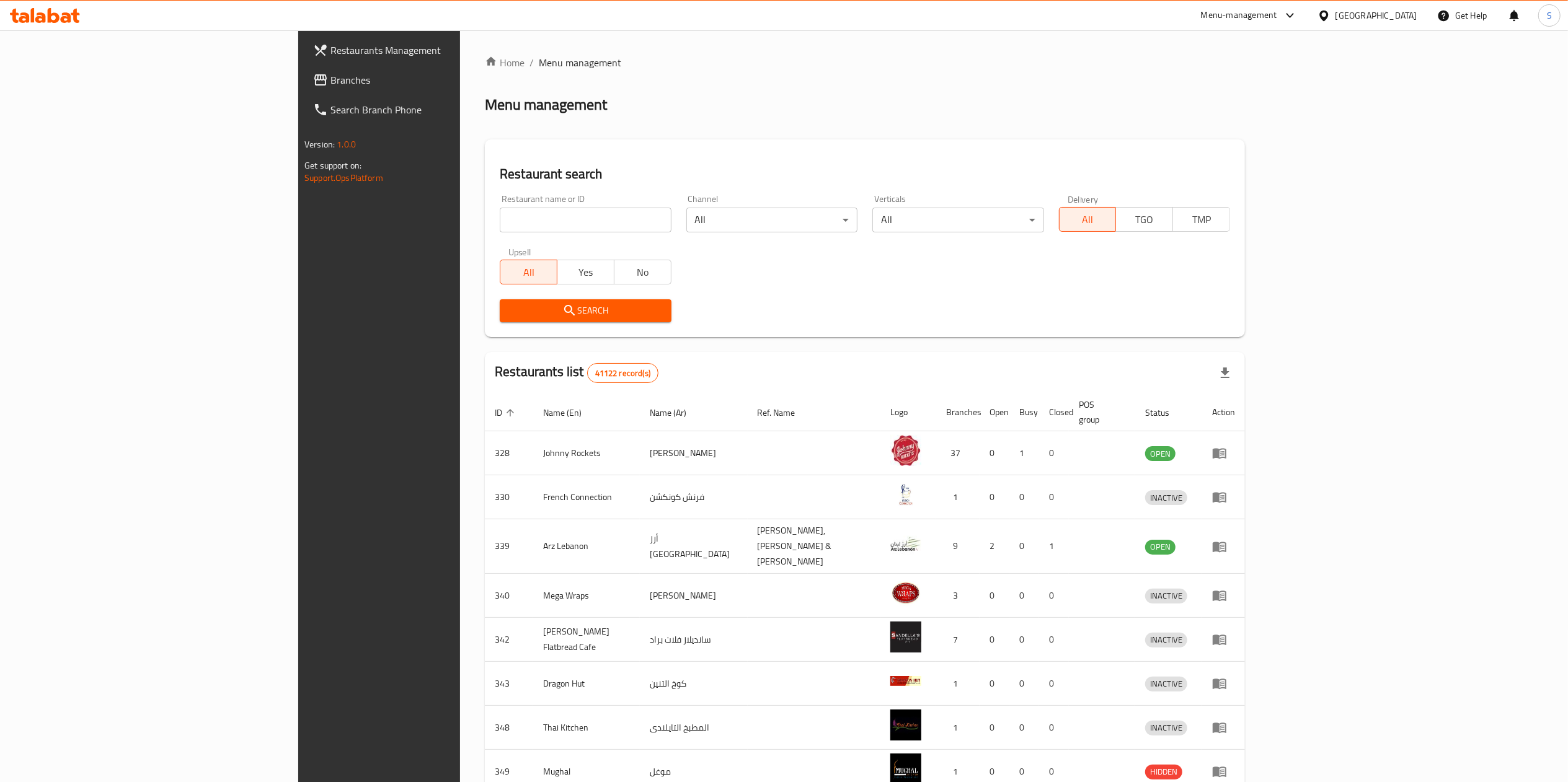
click at [1230, 21] on div "Menu-management" at bounding box center [1239, 16] width 76 height 15
click at [579, 213] on input "search" at bounding box center [585, 220] width 171 height 25
click button "Search" at bounding box center [585, 311] width 171 height 23
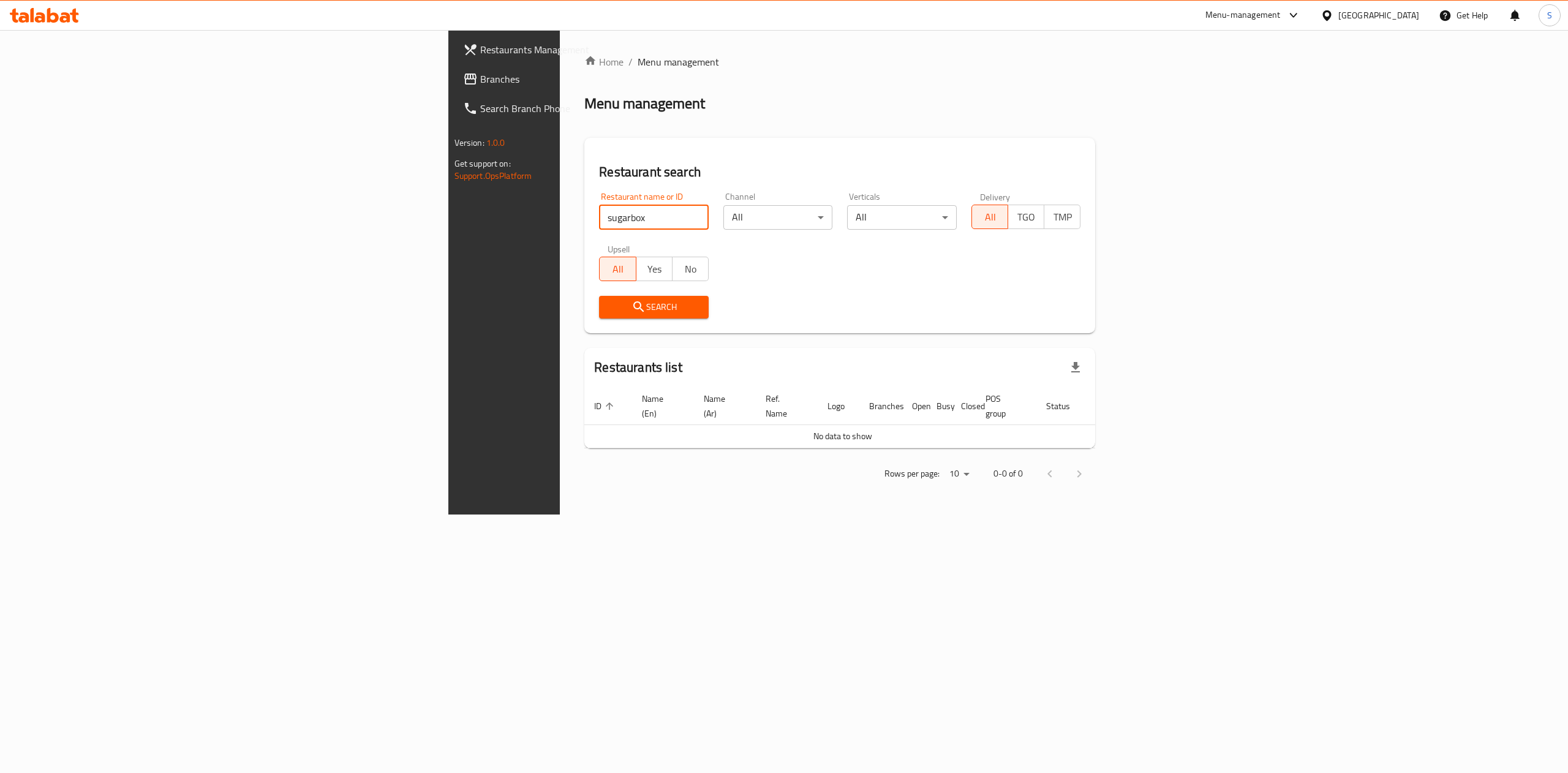
type input "sugarbox"
click button "Search" at bounding box center [653, 307] width 110 height 23
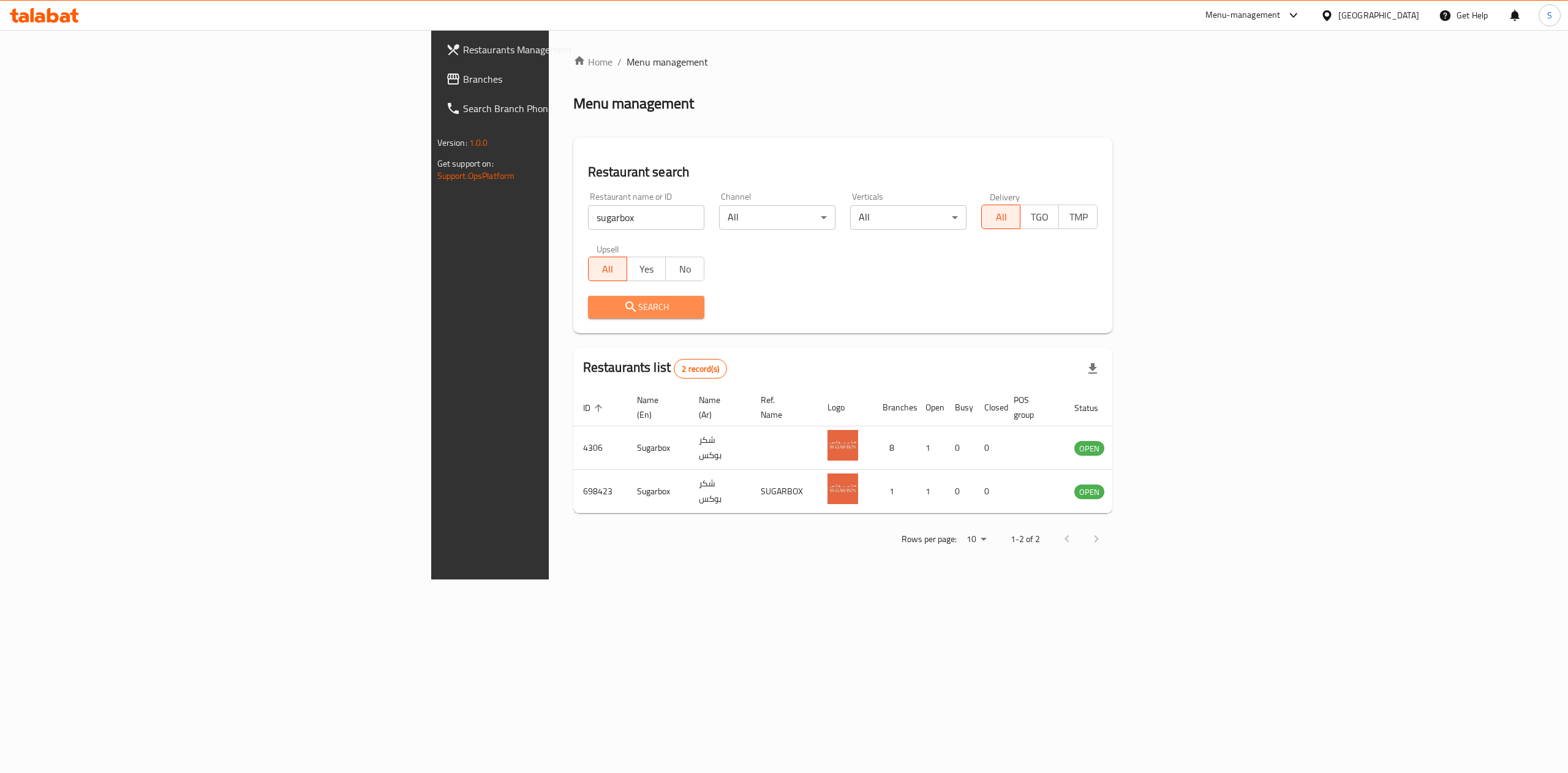
click at [598, 308] on span "Search" at bounding box center [646, 307] width 97 height 15
click at [573, 60] on link "Home" at bounding box center [593, 62] width 39 height 15
